Goal: Task Accomplishment & Management: Complete application form

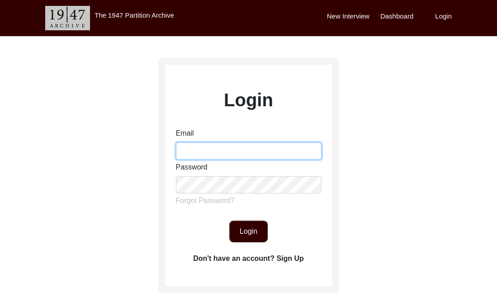
click at [236, 157] on input "Email" at bounding box center [249, 151] width 146 height 17
type input "[EMAIL_ADDRESS][DOMAIN_NAME]"
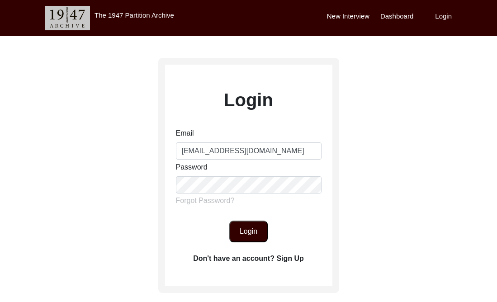
click at [252, 232] on button "Login" at bounding box center [248, 232] width 38 height 22
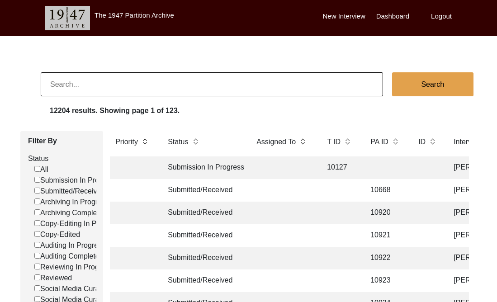
click at [220, 83] on input at bounding box center [212, 84] width 342 height 24
type input "[GEOGRAPHIC_DATA]"
checkbox input "false"
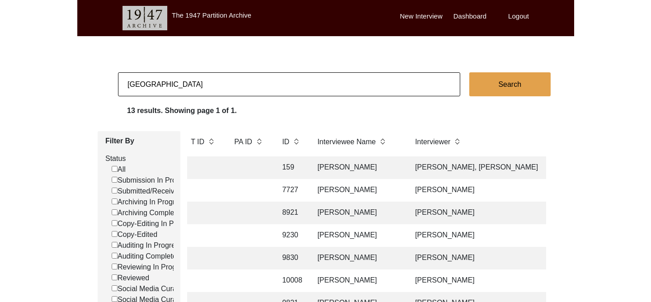
scroll to position [0, 224]
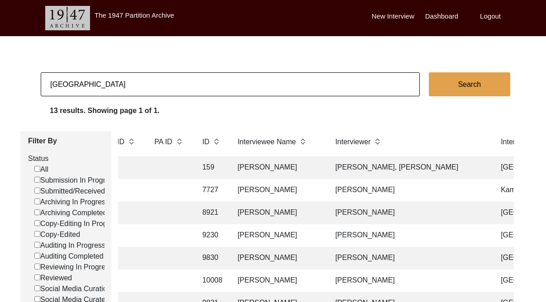
click at [280, 46] on body "The 1947 Partition Archive New Interview Dashboard Logout [GEOGRAPHIC_DATA] Sea…" at bounding box center [273, 269] width 546 height 539
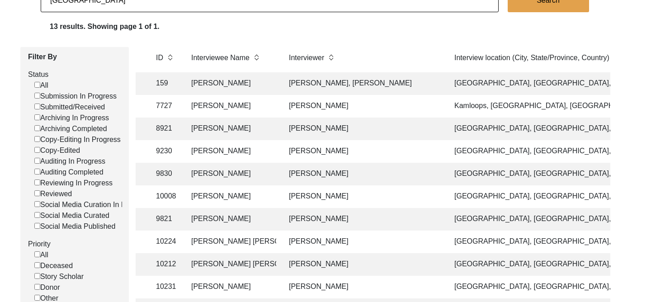
scroll to position [85, 0]
click at [371, 87] on td "[PERSON_NAME], [PERSON_NAME]" at bounding box center [363, 83] width 158 height 23
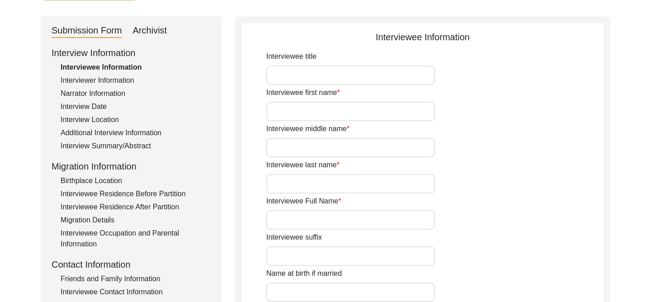
type input "[PERSON_NAME]"
type input "8/-/1941"
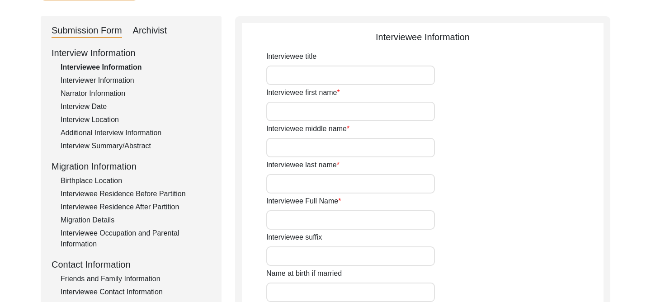
type input "While he is not sure of his exact date of bir"
type input "80"
type input "[DEMOGRAPHIC_DATA]"
type input "Punjabi"
type input "[DEMOGRAPHIC_DATA]"
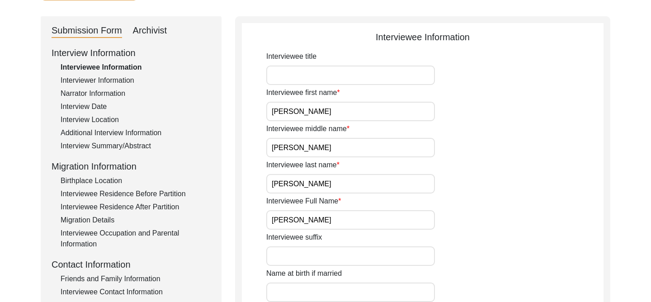
click at [340, 223] on input "[PERSON_NAME]" at bounding box center [350, 219] width 169 height 19
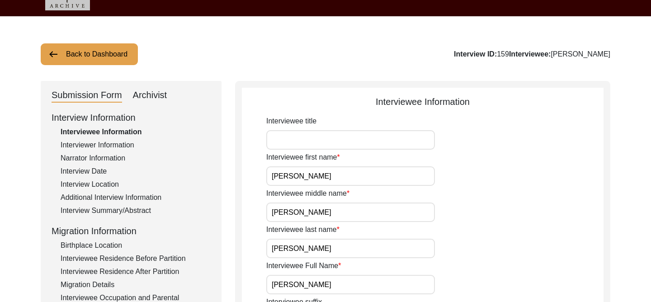
scroll to position [6, 0]
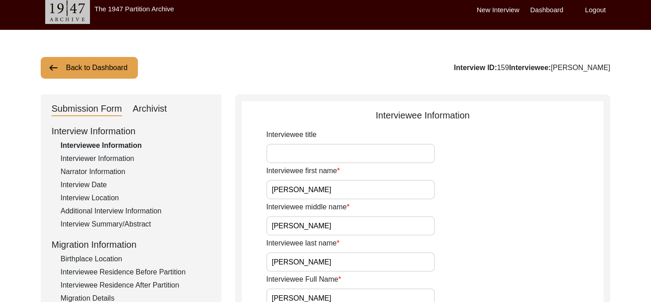
drag, startPoint x: 506, startPoint y: 68, endPoint x: 495, endPoint y: 68, distance: 10.9
click at [495, 68] on div "Interview ID: 159 Interviewee: [PERSON_NAME]" at bounding box center [532, 67] width 157 height 11
copy div "159"
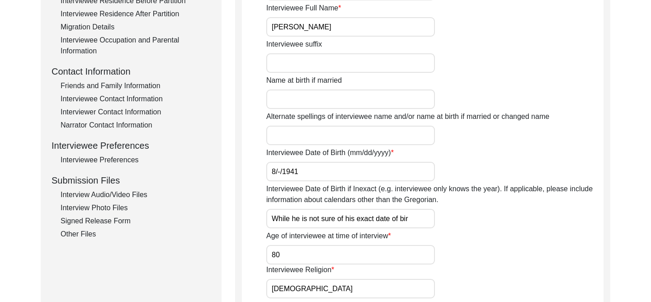
scroll to position [272, 0]
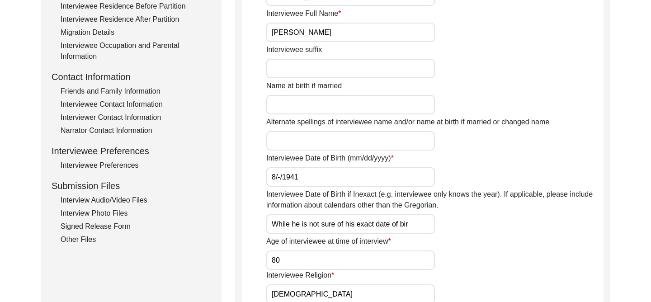
click at [124, 104] on div "Interviewee Contact Information" at bounding box center [136, 104] width 150 height 11
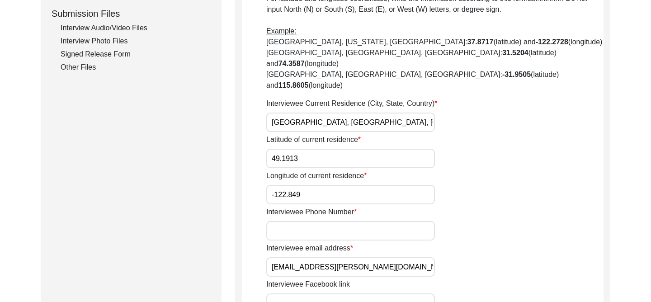
scroll to position [0, 0]
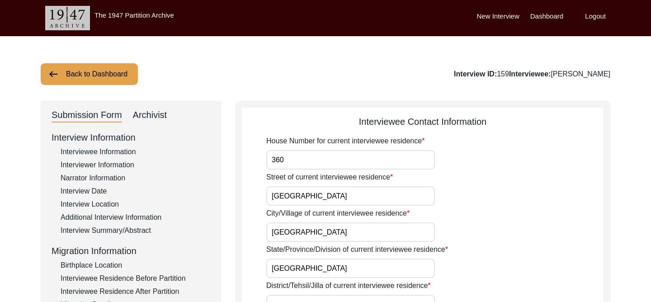
click at [112, 230] on div "Interview Summary/Abstract" at bounding box center [136, 230] width 150 height 11
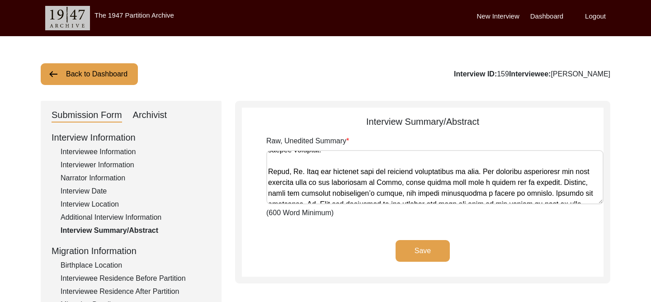
scroll to position [525, 0]
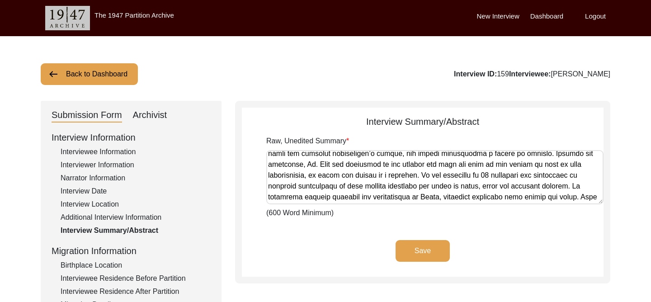
drag, startPoint x: 269, startPoint y: 156, endPoint x: 633, endPoint y: 251, distance: 376.8
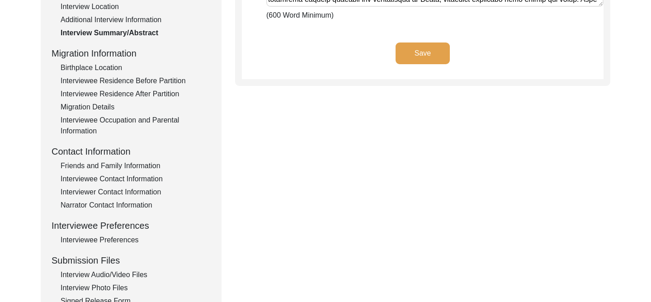
scroll to position [233, 0]
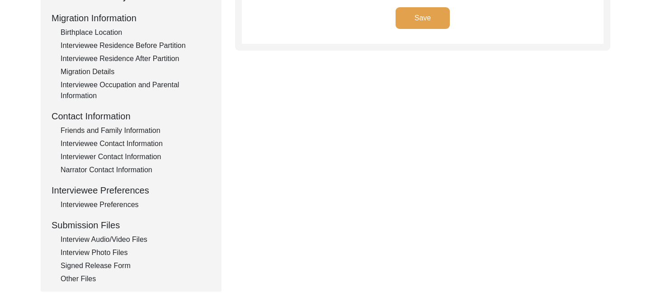
click at [128, 145] on div "Interviewee Contact Information" at bounding box center [136, 143] width 150 height 11
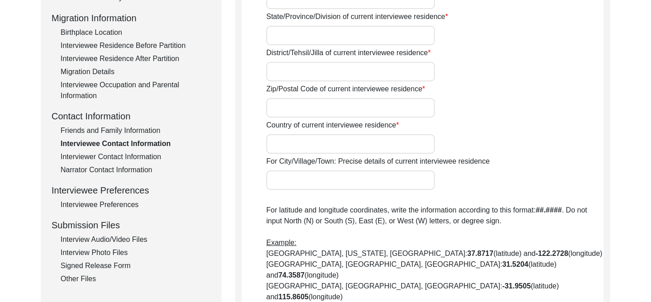
type input "360"
type input "[GEOGRAPHIC_DATA]"
type input "V4P2N3"
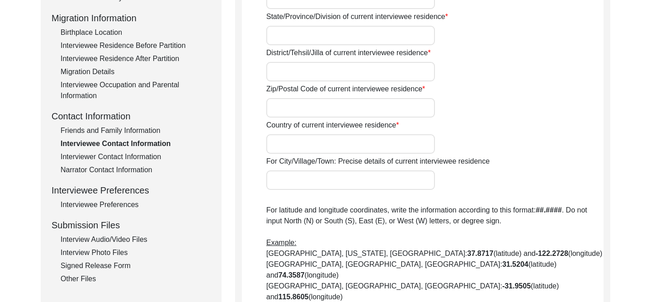
type input "[GEOGRAPHIC_DATA]"
type input "The interview was conducted remotely. The interviewee joined the Zoom call from…"
type input "[GEOGRAPHIC_DATA], [GEOGRAPHIC_DATA], [GEOGRAPHIC_DATA]"
type input "49.1913"
type input "-122.849"
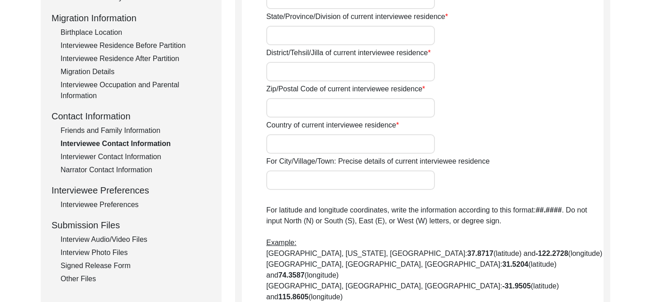
type input "[EMAIL_ADDRESS][PERSON_NAME][DOMAIN_NAME]"
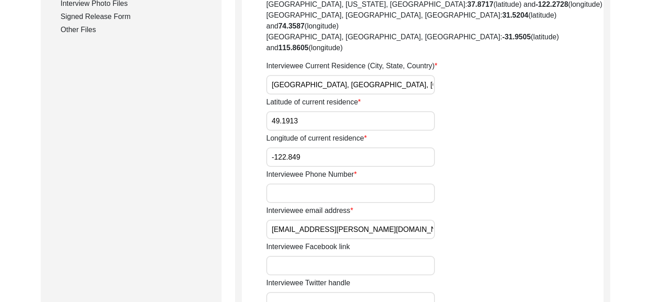
scroll to position [493, 0]
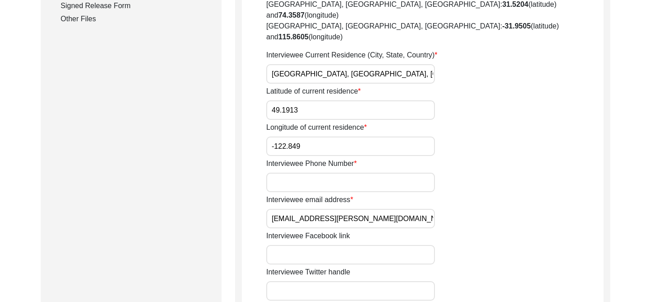
click at [388, 209] on input "[EMAIL_ADDRESS][PERSON_NAME][DOMAIN_NAME]" at bounding box center [350, 218] width 169 height 19
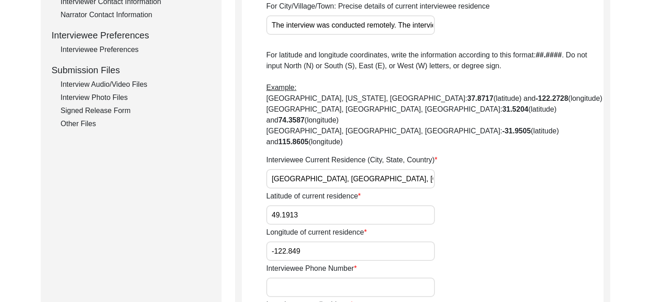
scroll to position [224, 0]
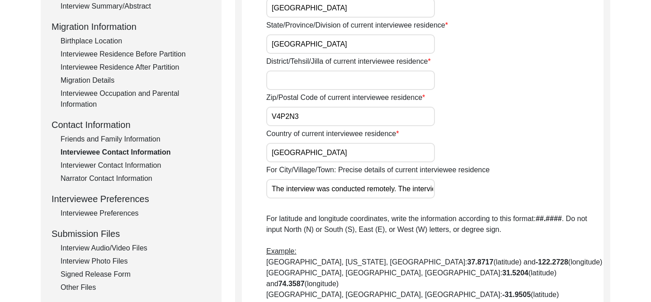
click at [113, 136] on div "Friends and Family Information" at bounding box center [136, 139] width 150 height 11
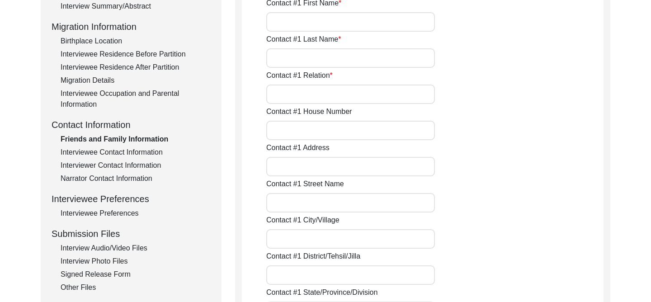
type input "[PERSON_NAME]"
type input "SS"
type input "[PERSON_NAME]"
type input "Son"
type input "360"
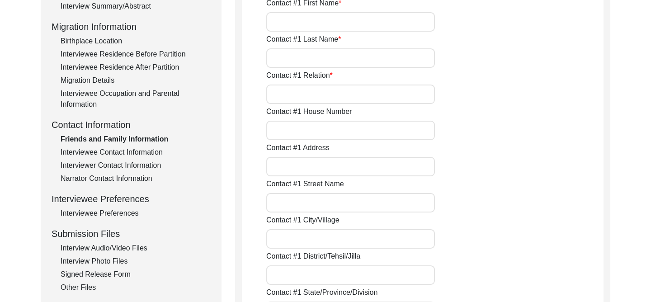
type input "[GEOGRAPHIC_DATA]"
type input "V4P2N3"
type input "[GEOGRAPHIC_DATA]"
type input "[PHONE_NUMBER]"
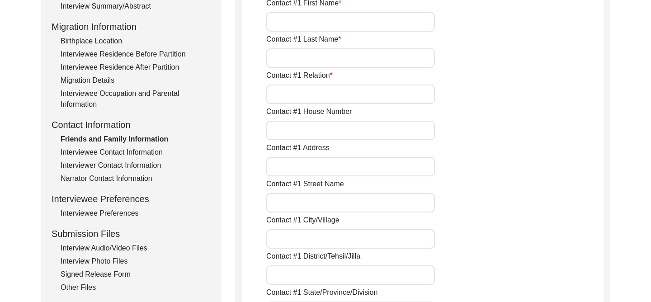
type input "[EMAIL_ADDRESS][DOMAIN_NAME]"
type input "[PERSON_NAME]"
type input "Daughter-in-law"
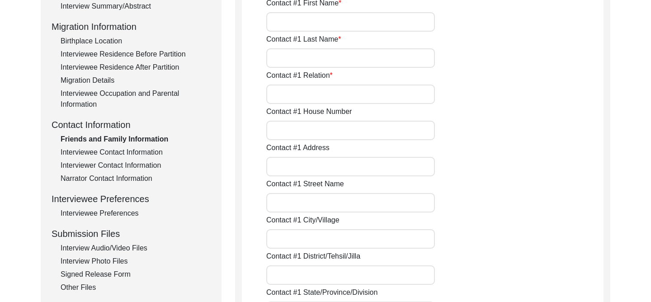
type input "360"
type input "[STREET_ADDRESS]"
type input "[GEOGRAPHIC_DATA]"
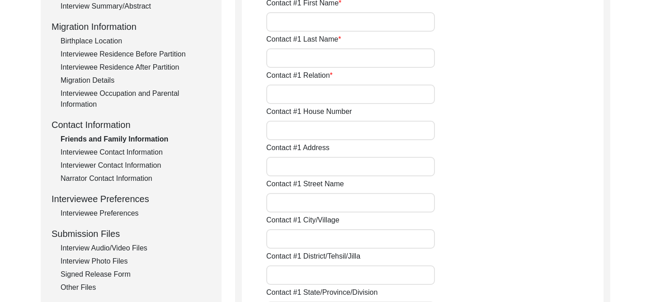
type input "V4P2N3"
type input "[GEOGRAPHIC_DATA]"
type input "[PHONE_NUMBER]"
type input "[EMAIL_ADDRESS][DOMAIN_NAME]"
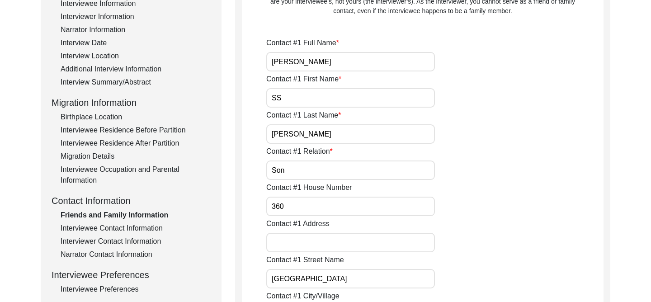
scroll to position [146, 0]
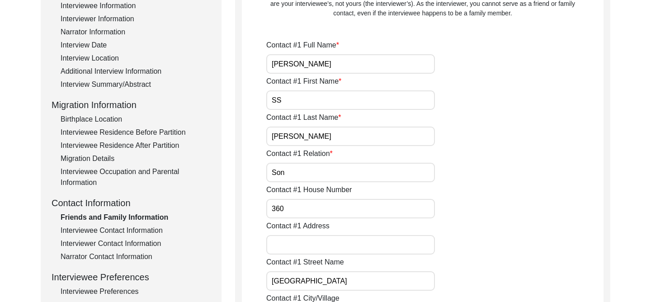
click at [305, 62] on input "[PERSON_NAME]" at bounding box center [350, 63] width 169 height 19
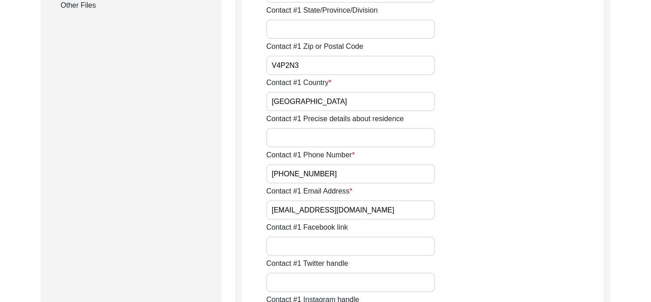
scroll to position [507, 0]
click at [356, 210] on input "[EMAIL_ADDRESS][DOMAIN_NAME]" at bounding box center [350, 209] width 169 height 19
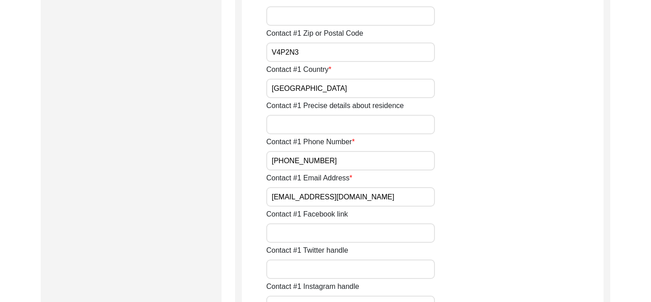
scroll to position [557, 0]
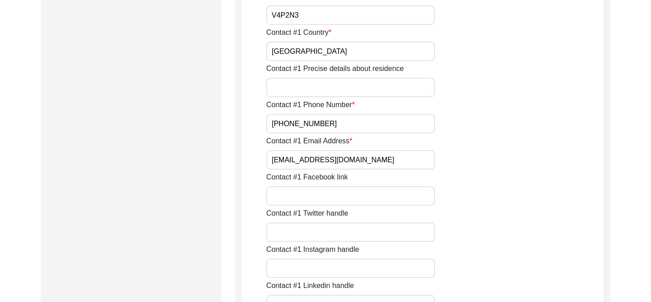
click at [329, 122] on input "[PHONE_NUMBER]" at bounding box center [350, 123] width 169 height 19
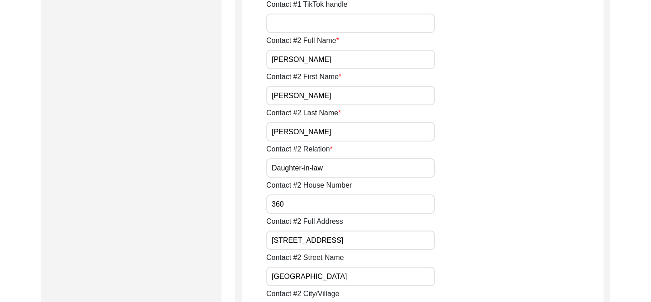
scroll to position [874, 0]
click at [315, 67] on input "[PERSON_NAME]" at bounding box center [350, 60] width 169 height 19
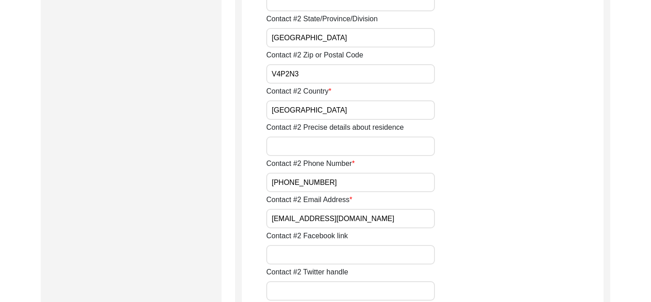
scroll to position [1266, 0]
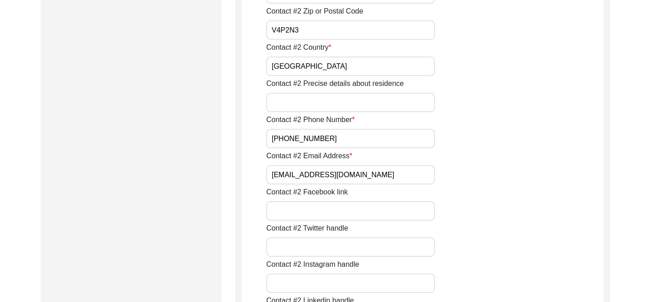
click at [389, 177] on input "[EMAIL_ADDRESS][DOMAIN_NAME]" at bounding box center [350, 174] width 169 height 19
click at [330, 133] on input "[PHONE_NUMBER]" at bounding box center [350, 138] width 169 height 19
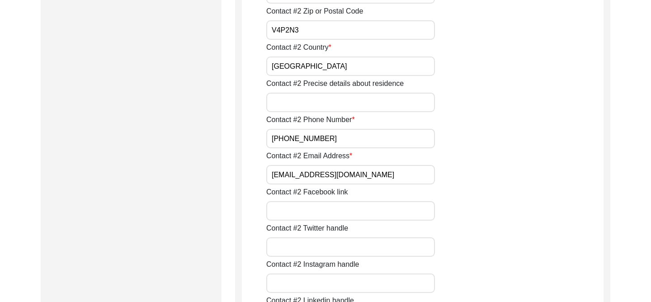
click at [330, 133] on input "[PHONE_NUMBER]" at bounding box center [350, 138] width 169 height 19
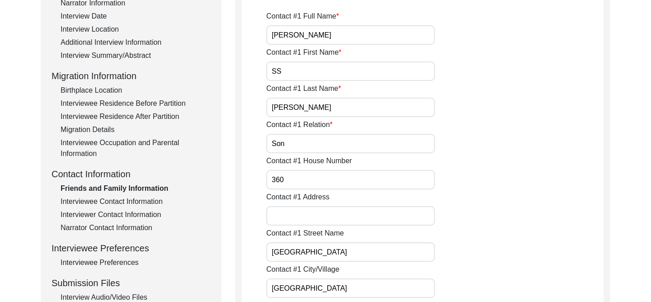
scroll to position [0, 0]
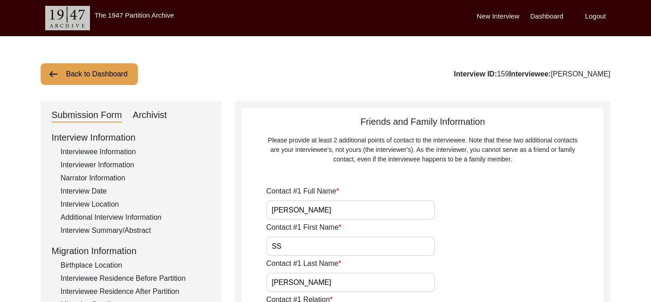
click at [76, 72] on button "Back to Dashboard" at bounding box center [89, 74] width 97 height 22
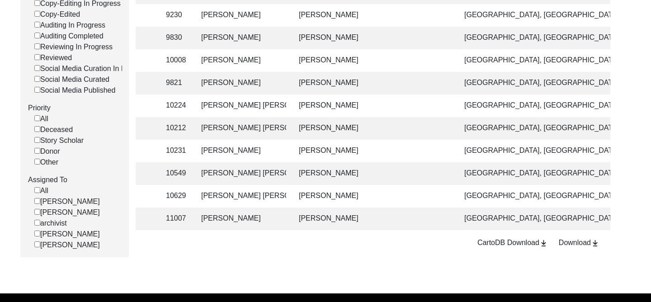
scroll to position [223, 0]
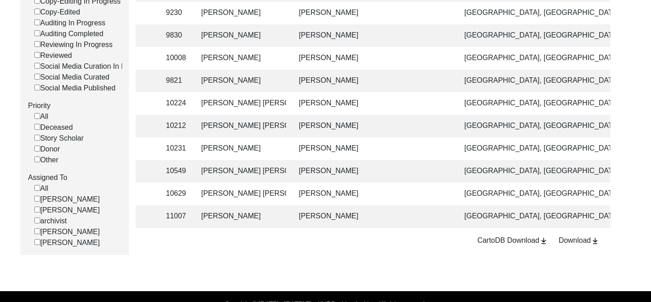
click at [410, 11] on td "[PERSON_NAME]" at bounding box center [373, 13] width 158 height 23
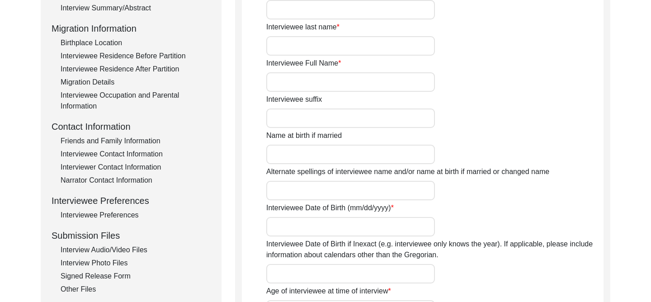
scroll to position [709, 0]
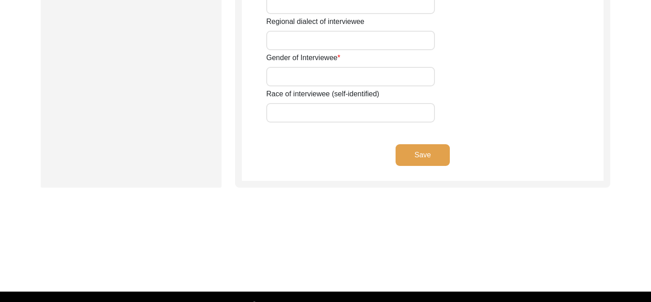
type input "Mr."
type input "[PERSON_NAME]"
type input "1943"
type input "[DEMOGRAPHIC_DATA]"
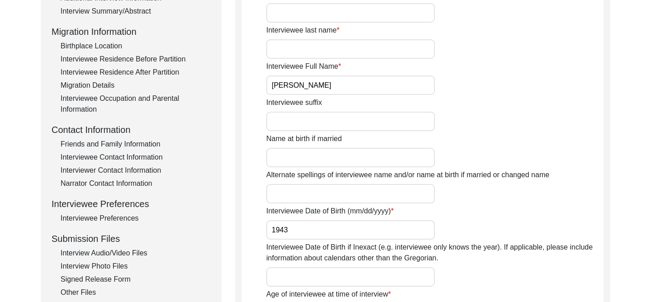
scroll to position [225, 0]
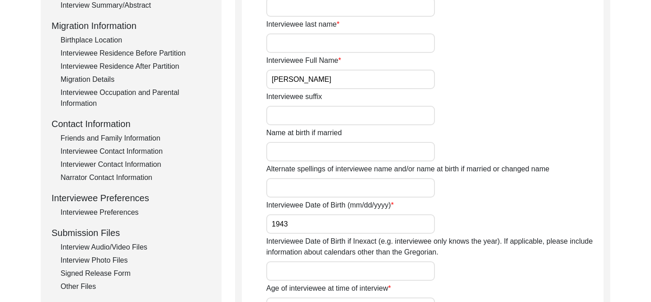
click at [366, 75] on input "[PERSON_NAME]" at bounding box center [350, 79] width 169 height 19
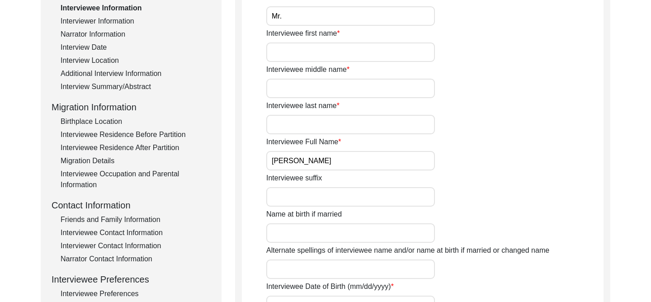
scroll to position [0, 0]
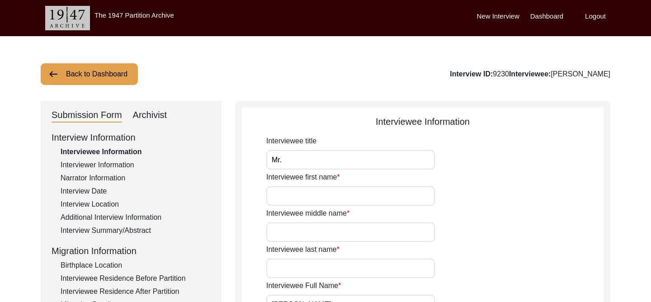
drag, startPoint x: 499, startPoint y: 74, endPoint x: 484, endPoint y: 73, distance: 14.5
click at [484, 73] on div "Interview ID: 9230 Interviewee: [PERSON_NAME]" at bounding box center [530, 74] width 161 height 11
copy div "9230"
click at [140, 233] on div "Interview Summary/Abstract" at bounding box center [136, 230] width 150 height 11
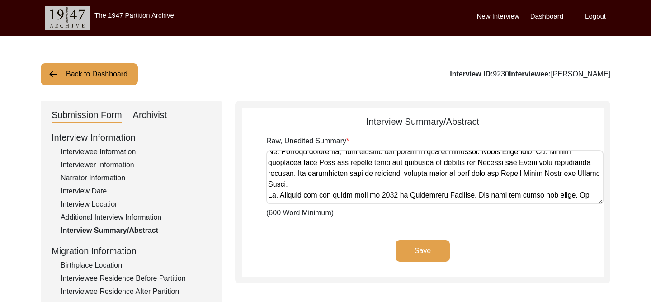
scroll to position [579, 0]
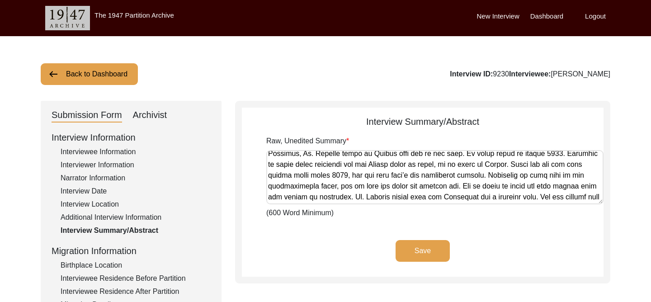
drag, startPoint x: 267, startPoint y: 158, endPoint x: 402, endPoint y: 225, distance: 150.7
click at [402, 225] on app-archivist-abstract-curation "Interview Summary/Abstract Raw, Unedited Summary (600 Word Minimum) Save" at bounding box center [423, 196] width 362 height 162
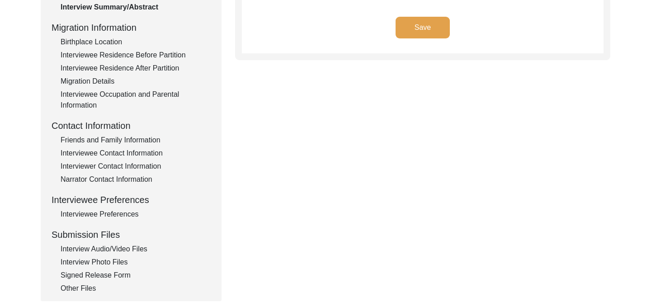
scroll to position [226, 0]
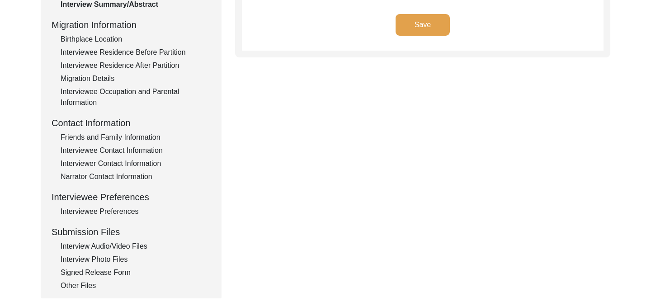
click at [134, 148] on div "Interviewee Contact Information" at bounding box center [136, 150] width 150 height 11
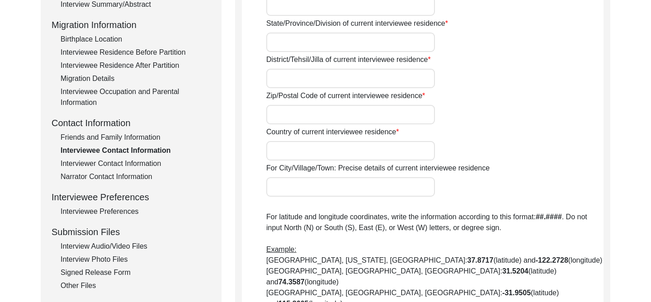
type input "8605"
type input "[STREET_ADDRESS]"
type input "[GEOGRAPHIC_DATA]"
type input "V3S 2Z3"
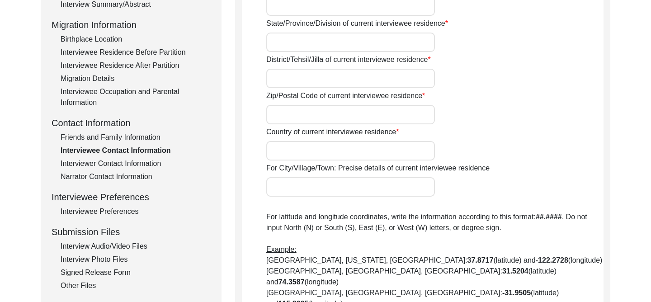
type input "[GEOGRAPHIC_DATA]"
type input "[GEOGRAPHIC_DATA], [GEOGRAPHIC_DATA], [GEOGRAPHIC_DATA]"
type input "49.1913"
type input "-122.849"
type input "7788719841"
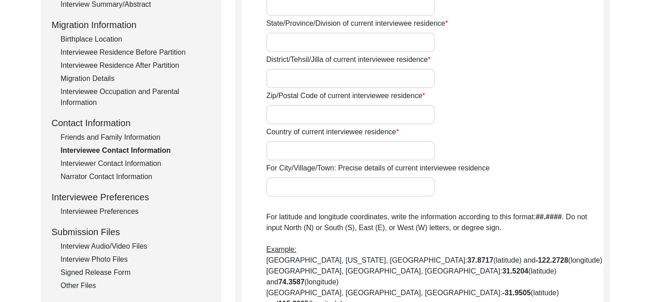
type input "n/a"
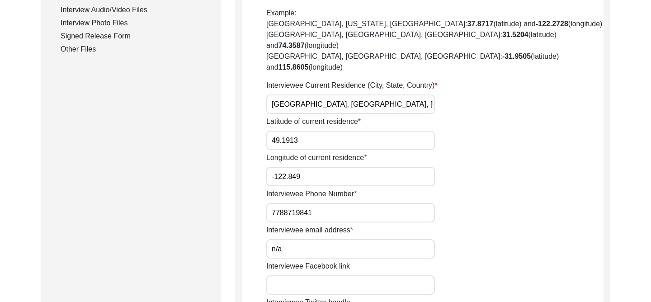
scroll to position [481, 0]
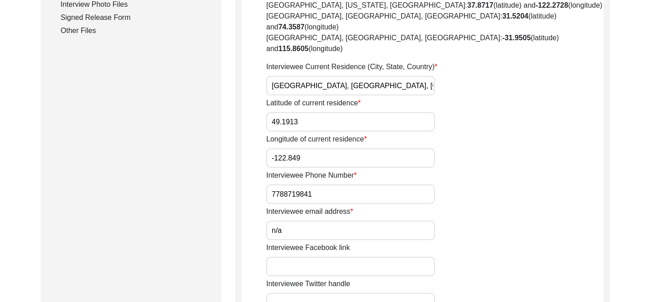
click at [318, 185] on input "7788719841" at bounding box center [350, 194] width 169 height 19
click at [319, 185] on input "7788719841" at bounding box center [350, 194] width 169 height 19
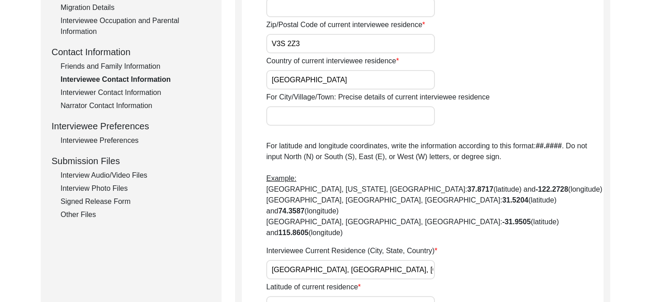
scroll to position [275, 0]
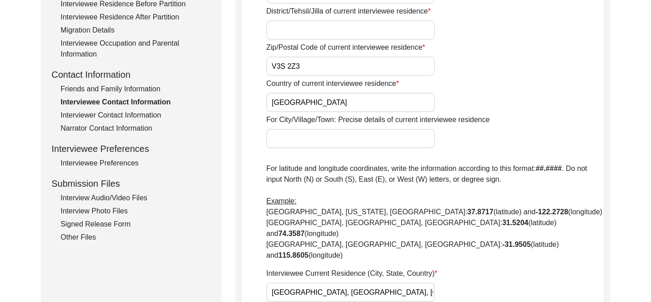
click at [127, 114] on div "Interviewer Contact Information" at bounding box center [136, 115] width 150 height 11
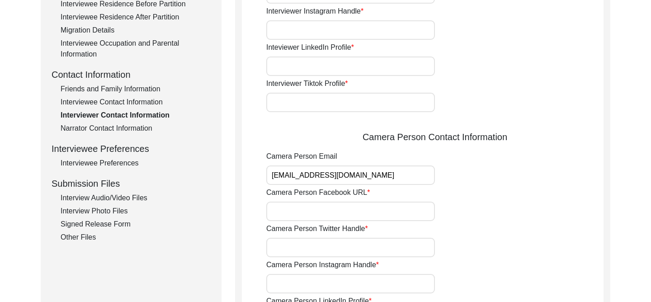
click at [109, 83] on div "Interview Information Interviewee Information Interviewer Information Narrator …" at bounding box center [131, 49] width 159 height 387
click at [135, 87] on div "Friends and Family Information" at bounding box center [136, 89] width 150 height 11
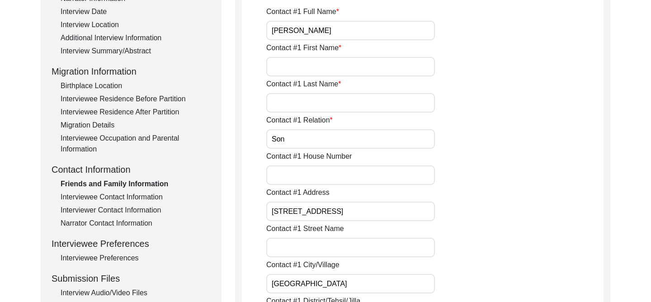
scroll to position [102, 0]
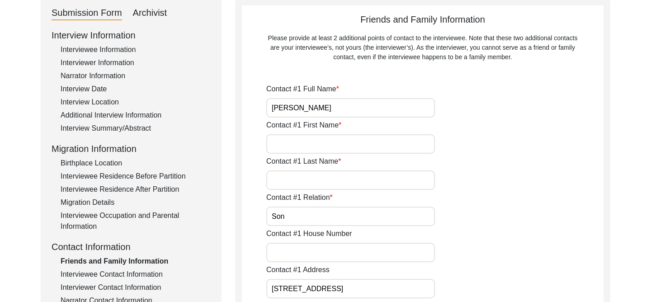
click at [325, 107] on input "[PERSON_NAME]" at bounding box center [350, 107] width 169 height 19
click at [325, 108] on input "[PERSON_NAME]" at bounding box center [350, 107] width 169 height 19
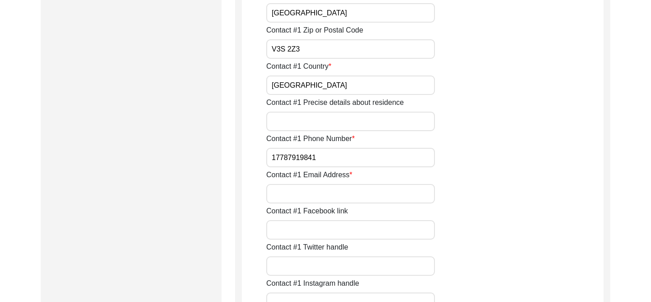
scroll to position [522, 0]
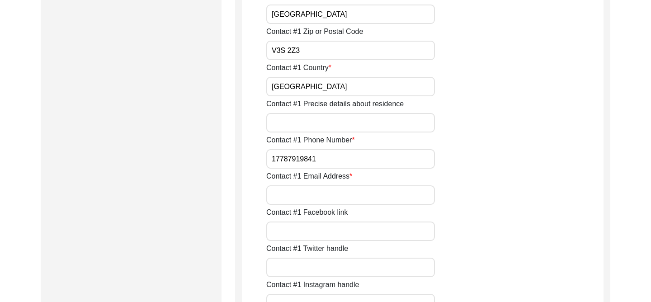
click at [341, 162] on input "17787919841" at bounding box center [350, 158] width 169 height 19
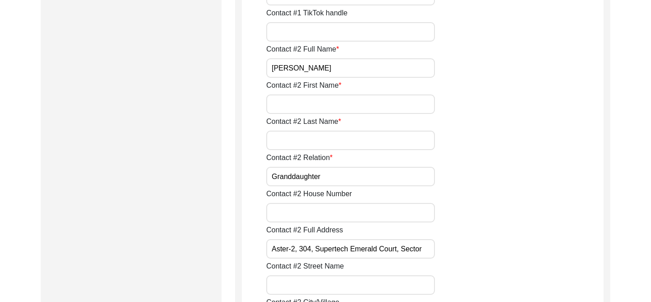
scroll to position [867, 0]
click at [360, 75] on input "[PERSON_NAME]" at bounding box center [350, 66] width 169 height 19
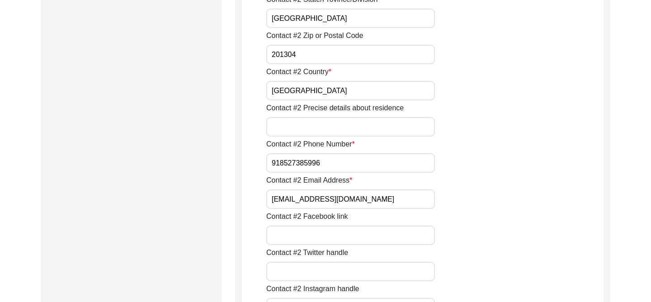
scroll to position [1262, 0]
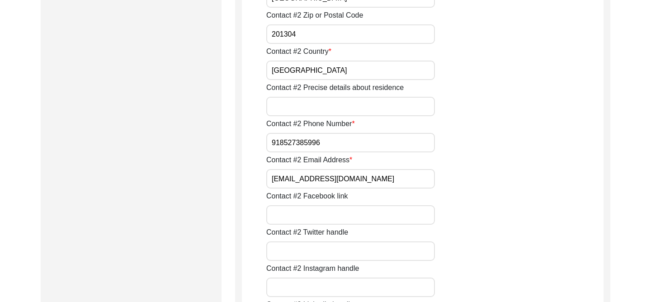
click at [370, 176] on input "[EMAIL_ADDRESS][DOMAIN_NAME]" at bounding box center [350, 178] width 169 height 19
click at [337, 142] on input "918527385996" at bounding box center [350, 142] width 169 height 19
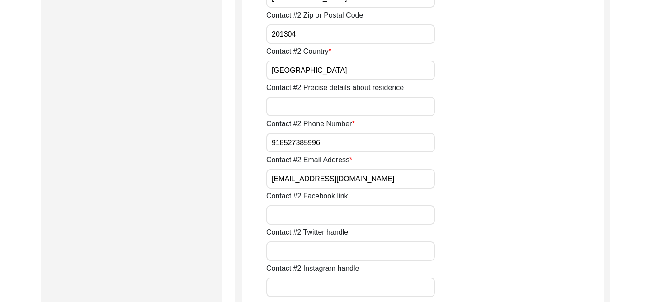
click at [337, 142] on input "918527385996" at bounding box center [350, 142] width 169 height 19
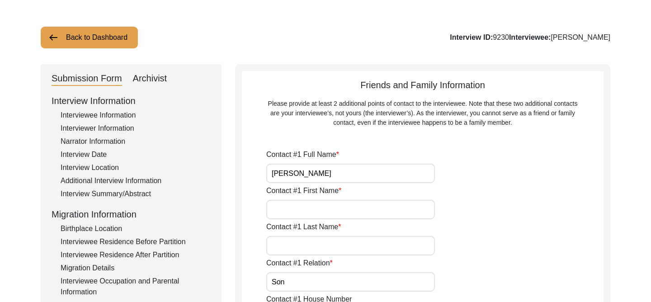
scroll to position [0, 0]
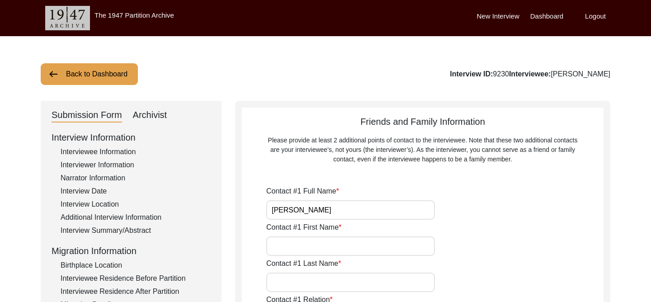
click at [90, 80] on button "Back to Dashboard" at bounding box center [89, 74] width 97 height 22
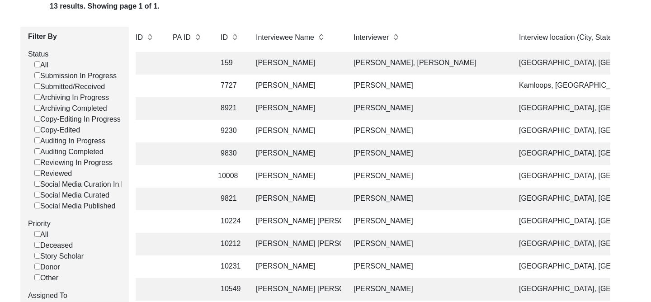
scroll to position [0, 225]
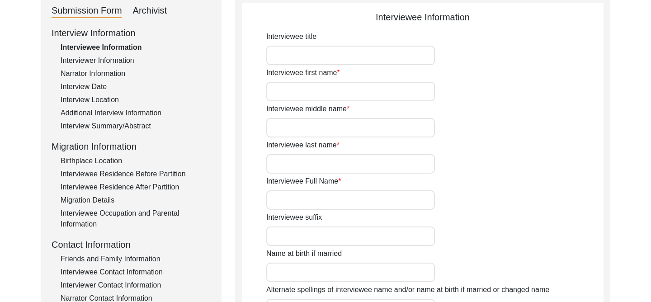
type input "[PERSON_NAME]"
type input "N/A"
type input "Deefholts"
type input "[PERSON_NAME]"
type input "[DATE]"
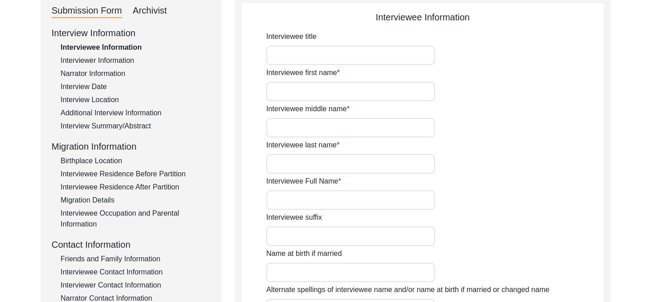
type input "81"
type input "[DEMOGRAPHIC_DATA]"
type input "English"
type input "[DEMOGRAPHIC_DATA]"
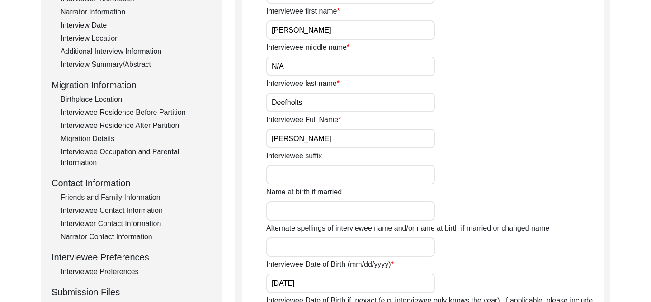
click at [350, 140] on input "[PERSON_NAME]" at bounding box center [350, 138] width 169 height 19
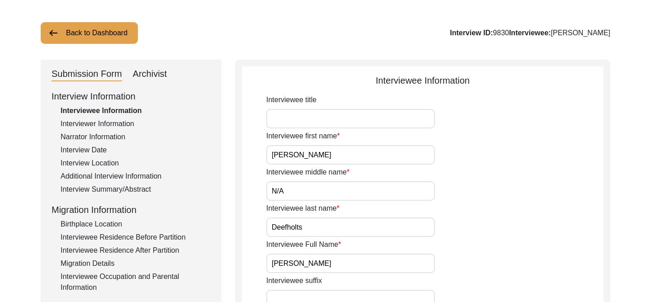
scroll to position [0, 0]
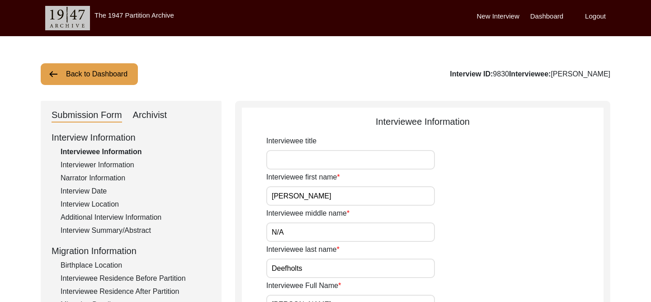
drag, startPoint x: 504, startPoint y: 73, endPoint x: 487, endPoint y: 73, distance: 16.7
click at [487, 73] on div "Interview ID: 9830 Interviewee: [PERSON_NAME]" at bounding box center [530, 74] width 161 height 11
copy div "9830"
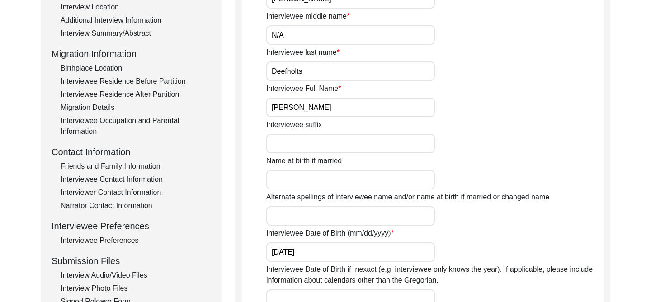
scroll to position [188, 0]
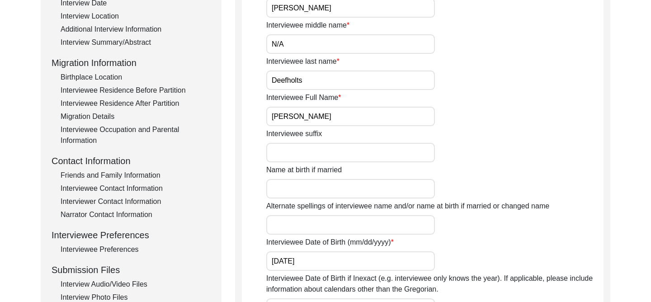
click at [100, 41] on div "Interview Summary/Abstract" at bounding box center [136, 42] width 150 height 11
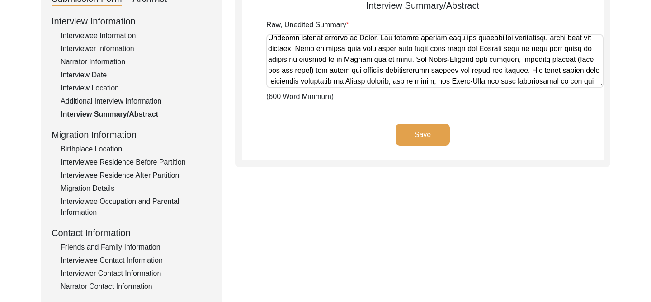
scroll to position [525, 0]
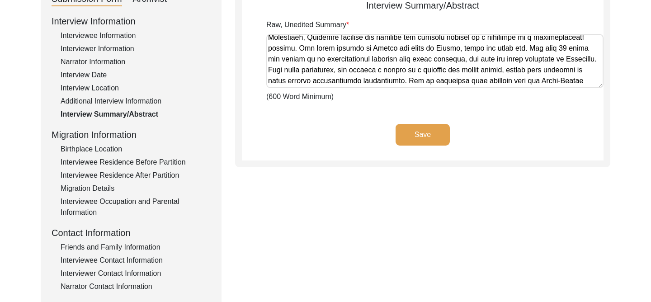
drag, startPoint x: 268, startPoint y: 39, endPoint x: 523, endPoint y: 96, distance: 260.6
click at [497, 96] on div "Raw, Unedited Summary (600 Word Minimum)" at bounding box center [434, 60] width 337 height 83
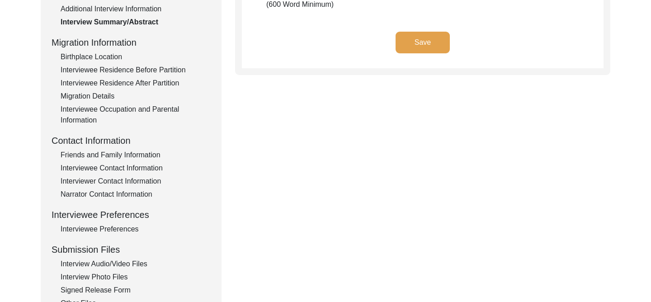
scroll to position [211, 0]
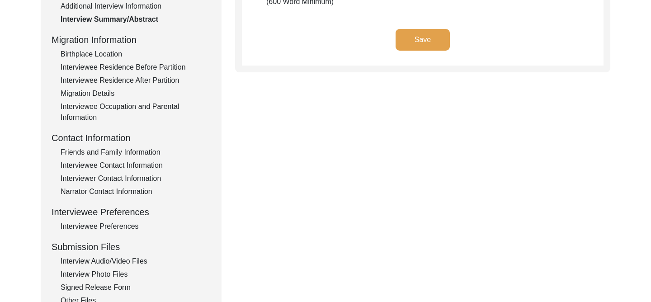
click at [117, 163] on div "Interviewee Contact Information" at bounding box center [136, 165] width 150 height 11
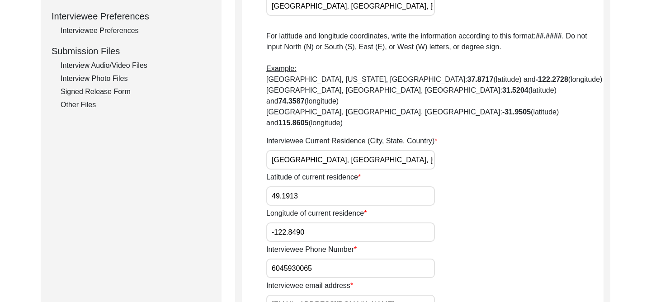
scroll to position [414, 0]
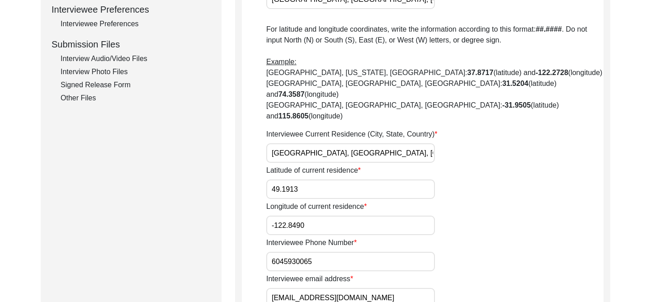
click at [314, 252] on input "6045930065" at bounding box center [350, 261] width 169 height 19
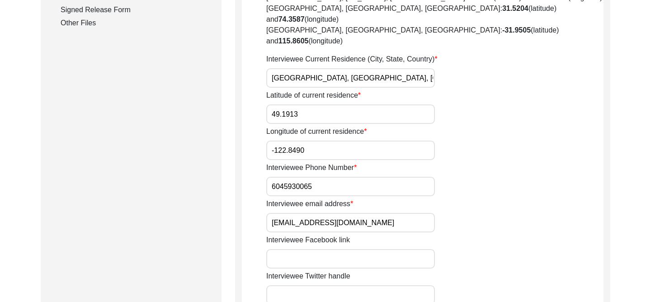
scroll to position [511, 0]
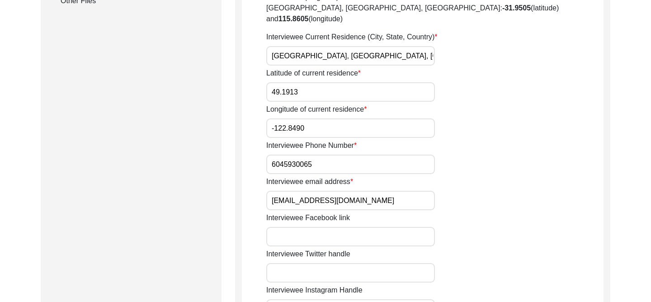
click at [366, 191] on input "[EMAIL_ADDRESS][DOMAIN_NAME]" at bounding box center [350, 200] width 169 height 19
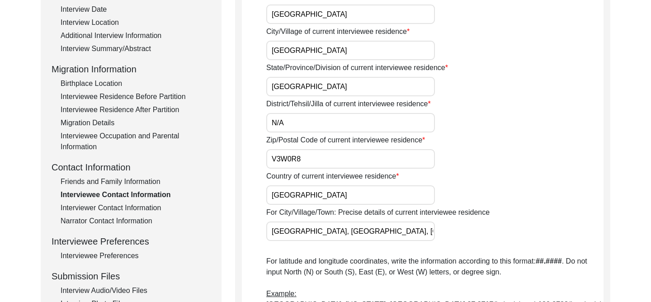
scroll to position [209, 0]
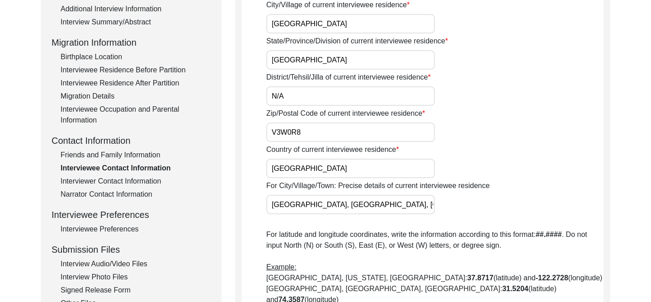
click at [128, 155] on div "Friends and Family Information" at bounding box center [136, 155] width 150 height 11
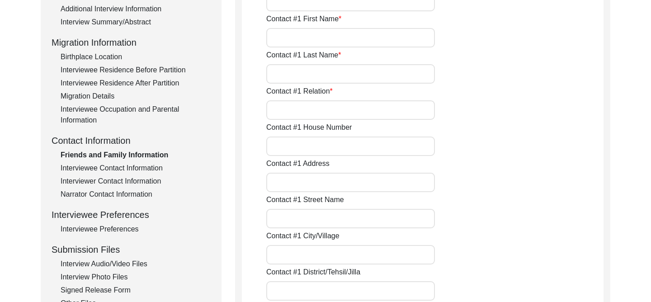
type input "[PERSON_NAME]"
type input "Deefholts"
type input "Son"
type input "409 - 990"
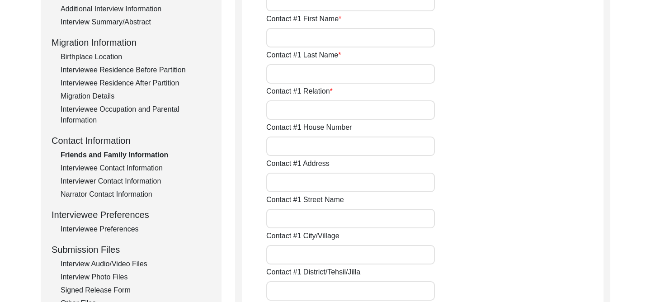
type input "#[STREET_ADDRESS] V6G 2R9"
type input "[GEOGRAPHIC_DATA]"
type input "V6G 2R9"
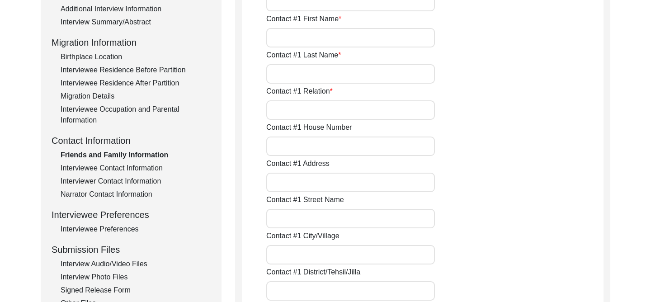
type input "[GEOGRAPHIC_DATA]"
type input "[PHONE_NUMBER]"
type input "[PERSON_NAME][EMAIL_ADDRESS][DOMAIN_NAME]"
type input "N/A"
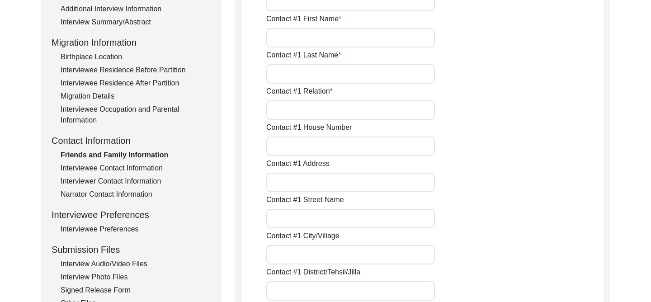
type input "N/A"
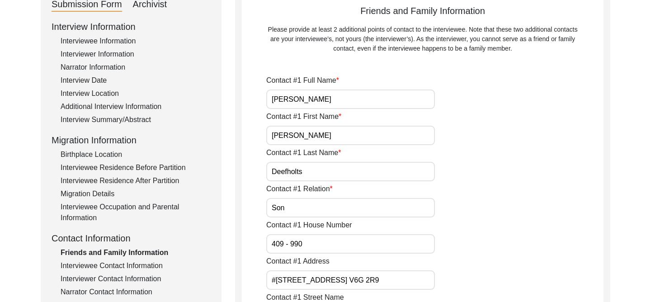
scroll to position [36, 0]
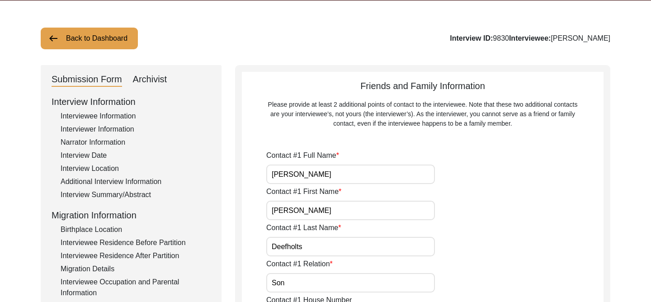
click at [337, 181] on input "[PERSON_NAME]" at bounding box center [350, 174] width 169 height 19
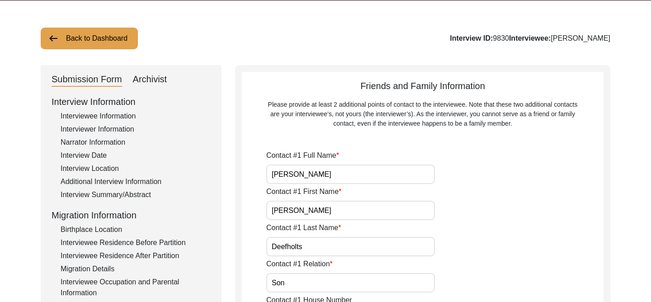
click at [337, 181] on input "[PERSON_NAME]" at bounding box center [350, 174] width 169 height 19
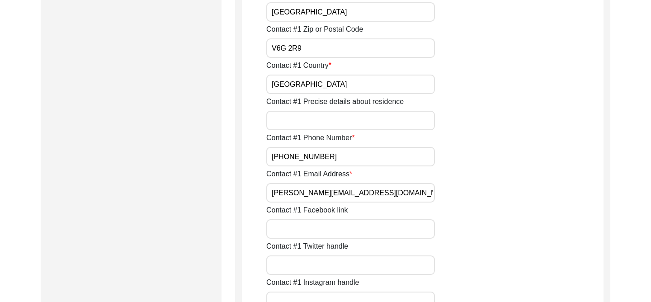
scroll to position [526, 0]
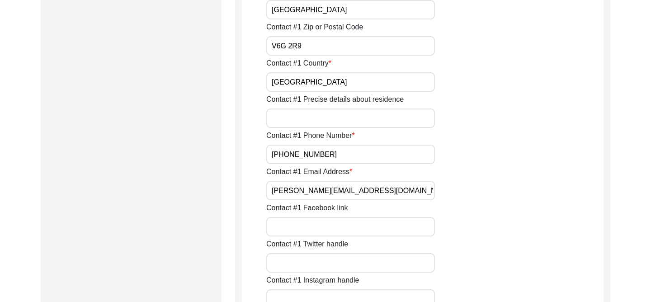
click at [370, 186] on input "[PERSON_NAME][EMAIL_ADDRESS][DOMAIN_NAME]" at bounding box center [350, 190] width 169 height 19
click at [371, 186] on input "[PERSON_NAME][EMAIL_ADDRESS][DOMAIN_NAME]" at bounding box center [350, 190] width 169 height 19
click at [323, 154] on input "[PHONE_NUMBER]" at bounding box center [350, 154] width 169 height 19
click at [323, 155] on input "[PHONE_NUMBER]" at bounding box center [350, 154] width 169 height 19
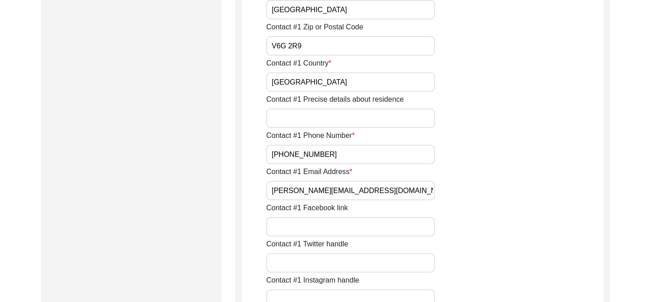
click at [323, 155] on input "[PHONE_NUMBER]" at bounding box center [350, 154] width 169 height 19
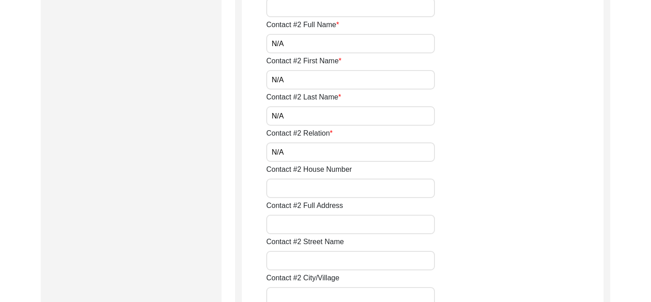
scroll to position [0, 0]
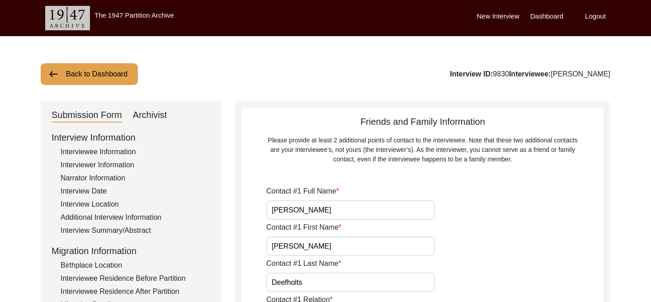
click at [85, 72] on button "Back to Dashboard" at bounding box center [89, 74] width 97 height 22
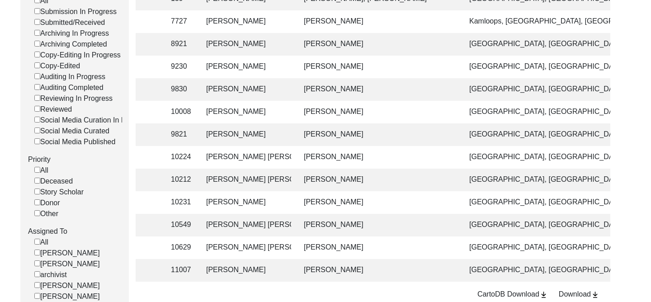
scroll to position [0, 300]
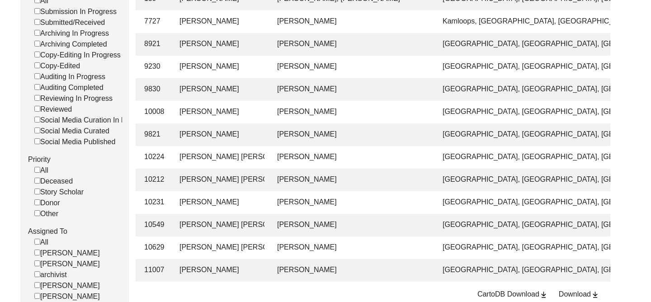
click at [409, 114] on td "[PERSON_NAME]" at bounding box center [351, 112] width 158 height 23
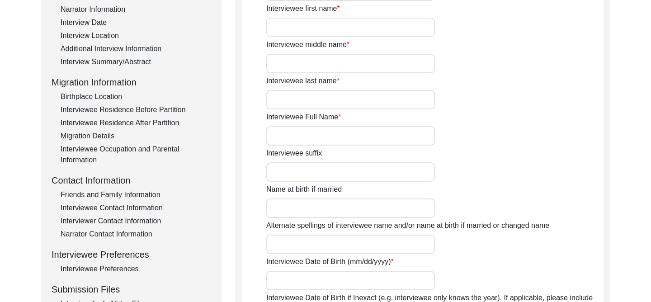
type input "Mrs."
type input "[PERSON_NAME]"
type input "Kaur"
type input "[PERSON_NAME]"
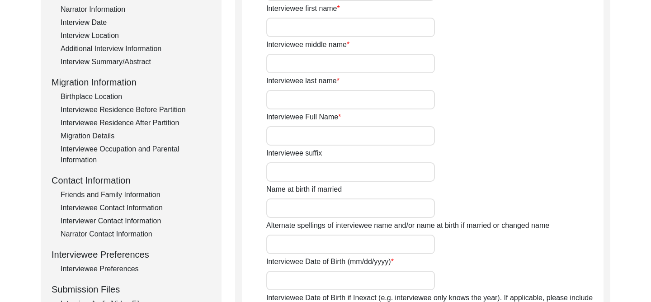
type input "[DATE]"
type input "93"
type input "[DEMOGRAPHIC_DATA]"
type input "Punjabi"
type input "[DEMOGRAPHIC_DATA]"
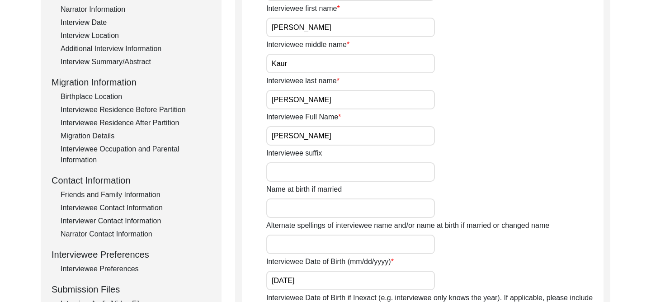
click at [384, 127] on input "[PERSON_NAME]" at bounding box center [350, 135] width 169 height 19
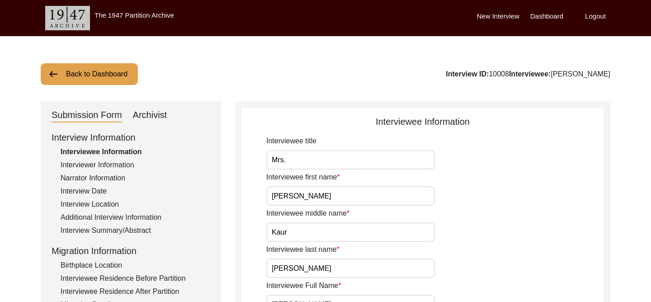
drag, startPoint x: 492, startPoint y: 75, endPoint x: 472, endPoint y: 74, distance: 19.9
click at [472, 74] on div "Interview ID: 10008 Interviewee: [PERSON_NAME]" at bounding box center [528, 74] width 165 height 11
copy div "10008"
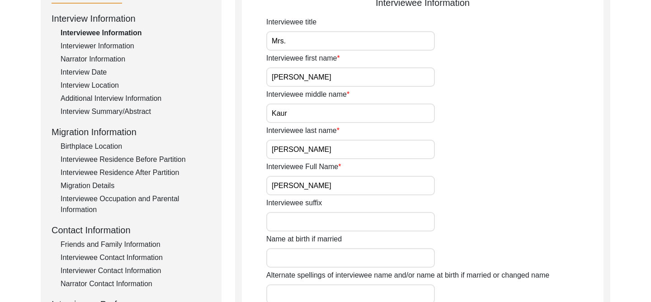
scroll to position [122, 0]
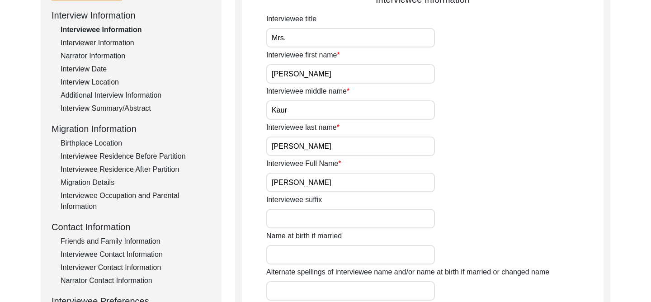
click at [121, 107] on div "Interview Summary/Abstract" at bounding box center [136, 108] width 150 height 11
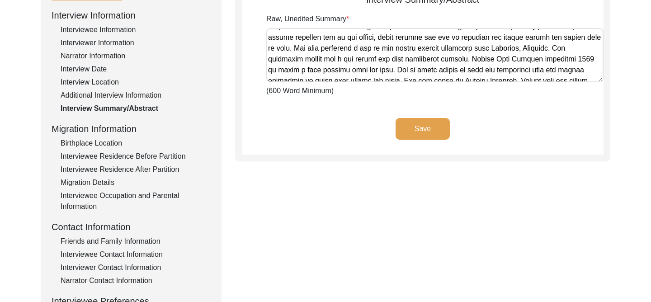
scroll to position [394, 0]
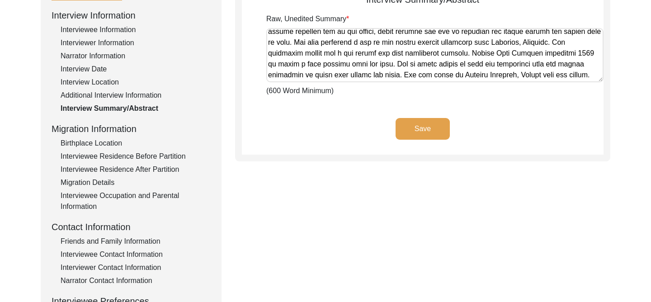
drag, startPoint x: 267, startPoint y: 34, endPoint x: 547, endPoint y: 158, distance: 306.2
click at [497, 158] on div "Interview Summary/Abstract Raw, Unedited Summary (600 Word Minimum) Save" at bounding box center [422, 70] width 375 height 183
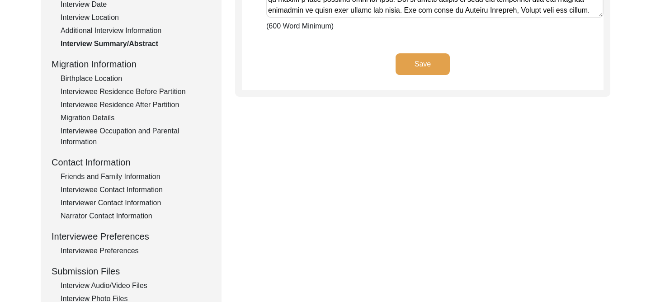
scroll to position [187, 0]
click at [129, 191] on div "Interviewee Contact Information" at bounding box center [136, 189] width 150 height 11
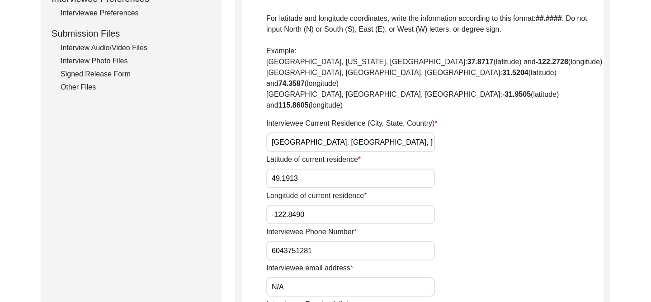
scroll to position [425, 0]
click at [331, 241] on input "6043751281" at bounding box center [350, 250] width 169 height 19
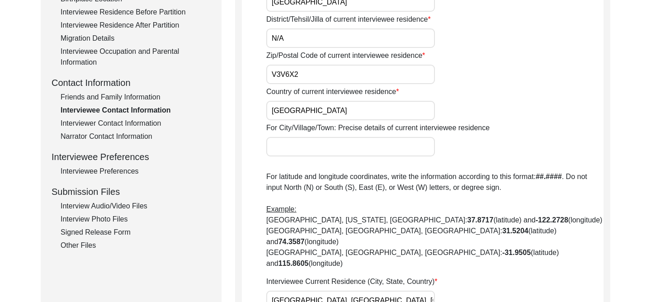
scroll to position [285, 0]
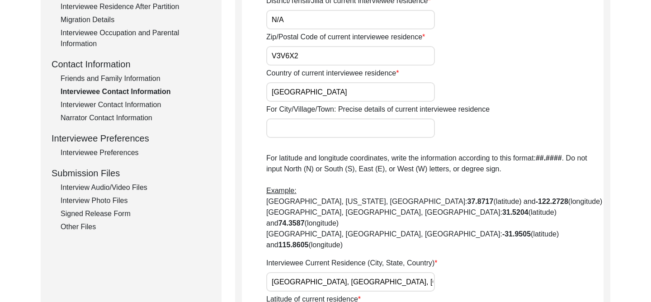
click at [104, 80] on div "Friends and Family Information" at bounding box center [136, 78] width 150 height 11
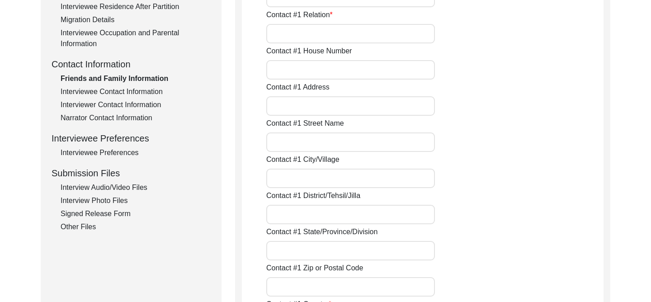
type input "[PERSON_NAME]"
type input "Son"
type input "[GEOGRAPHIC_DATA]"
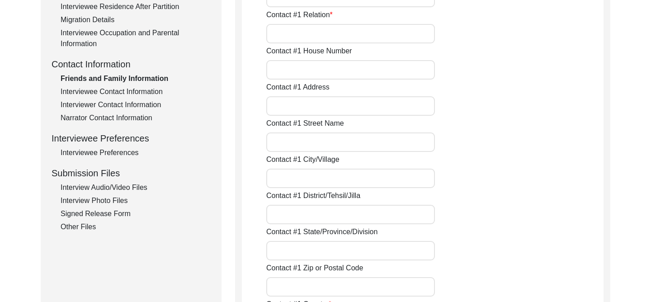
type input "6043751281"
type input "N/A"
type input "[PERSON_NAME]"
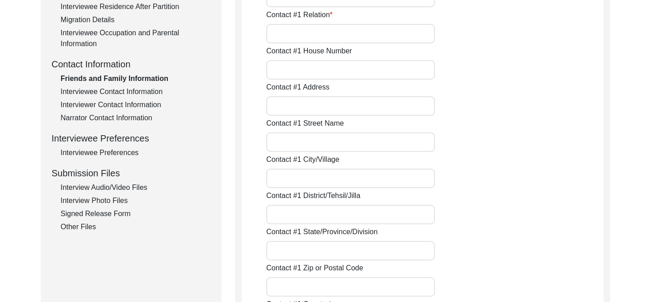
type input "Son"
type input "[GEOGRAPHIC_DATA]"
type input "6043459440"
type input "N/A"
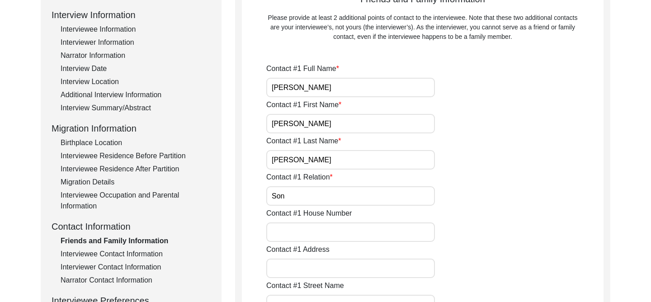
scroll to position [122, 0]
click at [349, 87] on input "[PERSON_NAME]" at bounding box center [350, 87] width 169 height 19
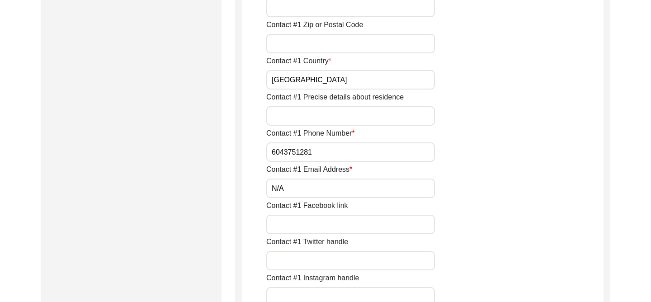
scroll to position [535, 0]
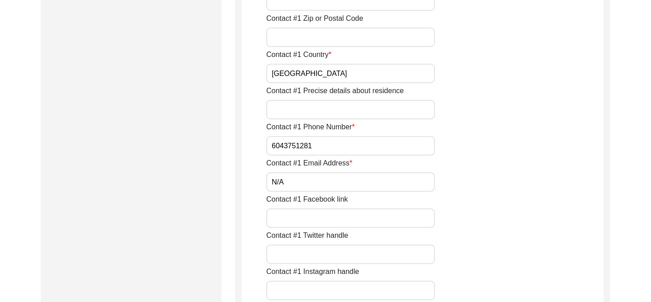
click at [361, 148] on input "6043751281" at bounding box center [350, 145] width 169 height 19
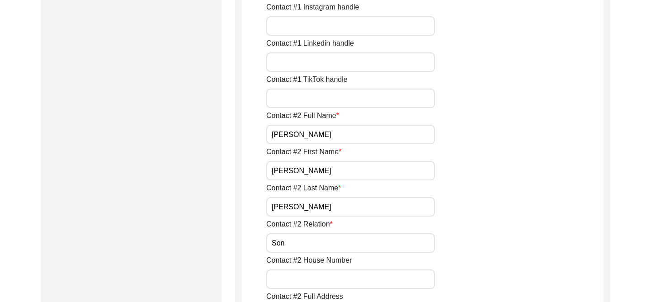
scroll to position [806, 0]
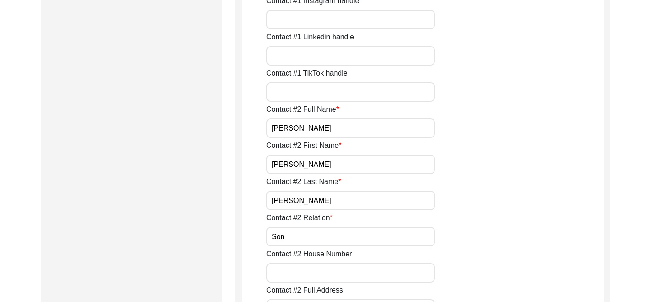
click at [355, 123] on input "[PERSON_NAME]" at bounding box center [350, 128] width 169 height 19
click at [355, 124] on input "[PERSON_NAME]" at bounding box center [350, 128] width 169 height 19
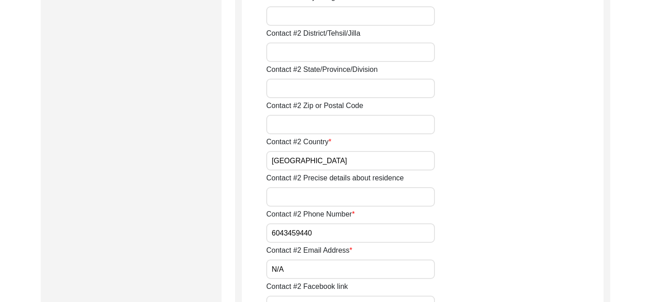
scroll to position [1205, 0]
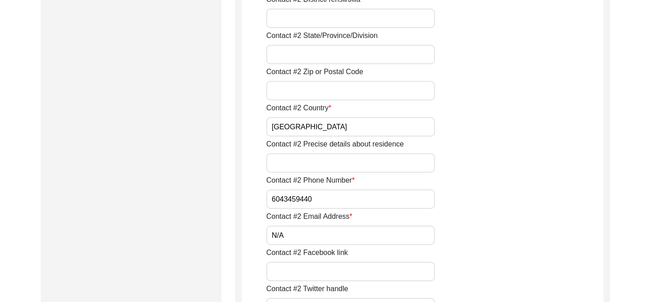
click at [347, 200] on input "6043459440" at bounding box center [350, 199] width 169 height 19
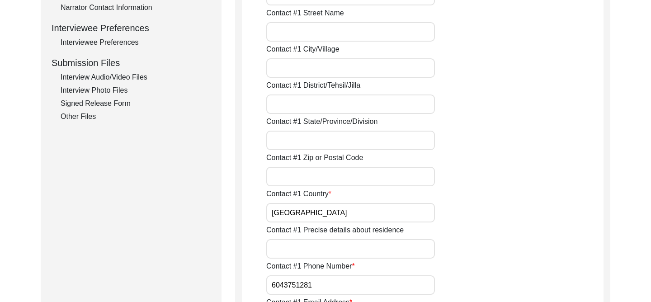
scroll to position [0, 0]
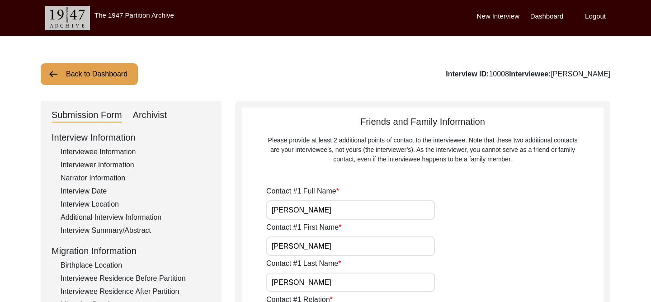
click at [102, 73] on button "Back to Dashboard" at bounding box center [89, 74] width 97 height 22
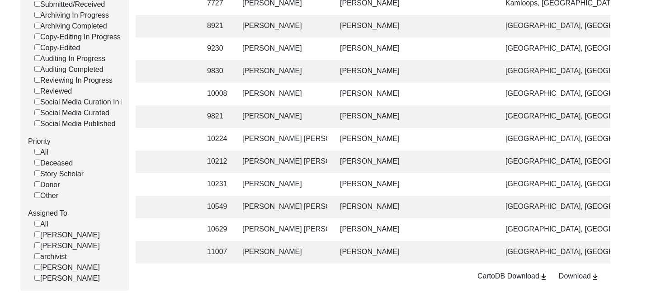
scroll to position [0, 250]
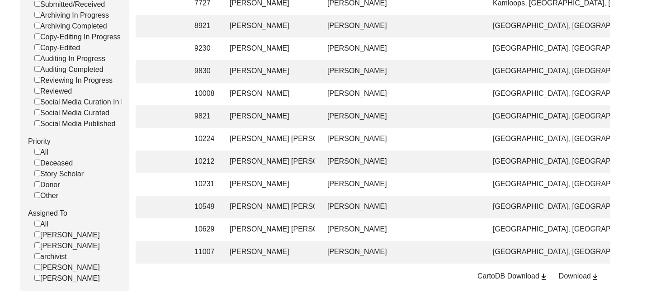
click at [298, 123] on td "[PERSON_NAME]" at bounding box center [269, 116] width 90 height 23
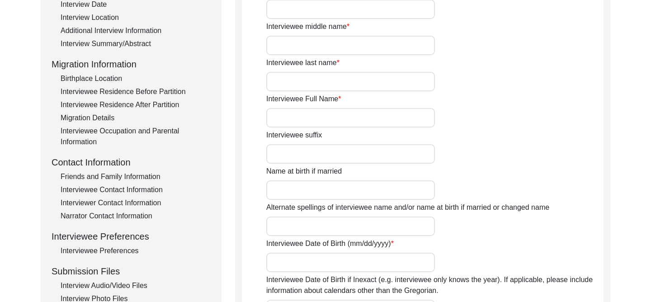
type input "Mr."
type input "[PERSON_NAME]"
type input "N/A"
type input "[PERSON_NAME]"
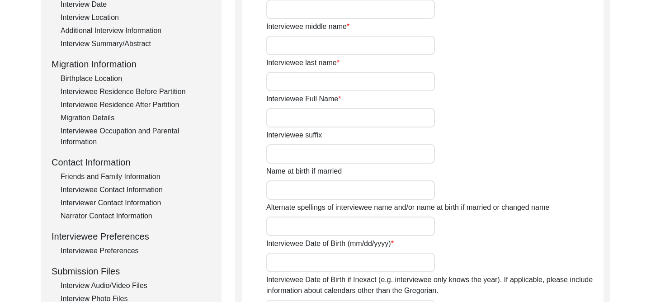
type input "[DATE]"
type input "79"
type input "[DEMOGRAPHIC_DATA]"
type input "Konkani"
type input "[DEMOGRAPHIC_DATA]"
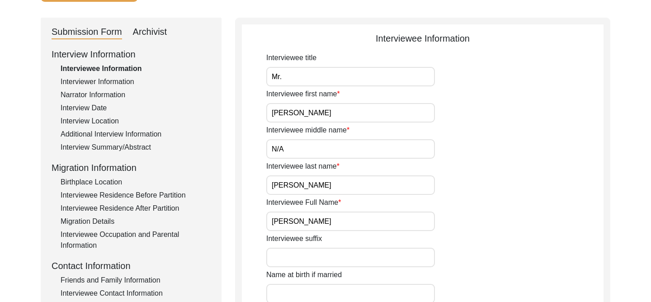
scroll to position [105, 0]
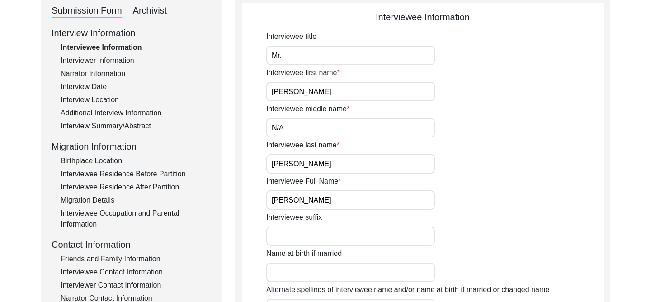
click at [324, 202] on input "[PERSON_NAME]" at bounding box center [350, 199] width 169 height 19
click at [324, 203] on input "[PERSON_NAME]" at bounding box center [350, 199] width 169 height 19
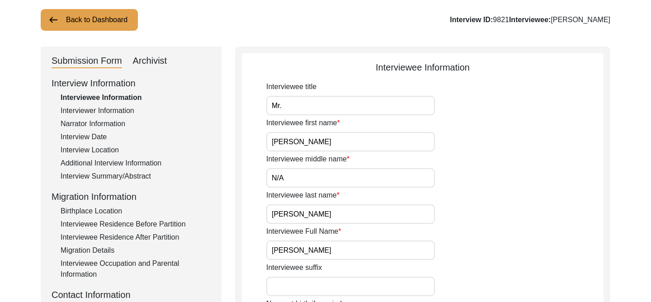
scroll to position [39, 0]
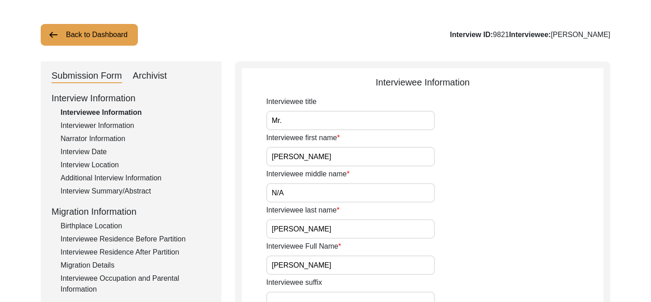
drag, startPoint x: 522, startPoint y: 35, endPoint x: 506, endPoint y: 35, distance: 15.8
click at [497, 35] on div "Interview ID: 9821 Interviewee: [PERSON_NAME]" at bounding box center [530, 34] width 161 height 11
copy div "9821"
click at [119, 192] on div "Interview Summary/Abstract" at bounding box center [136, 191] width 150 height 11
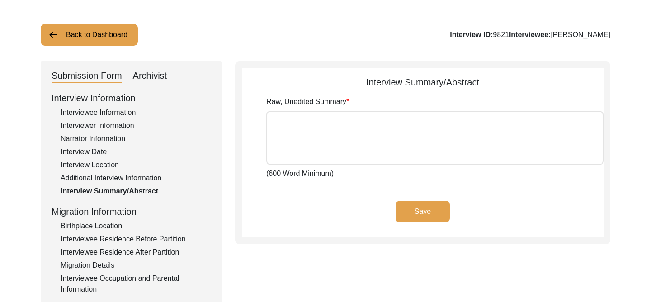
type textarea "Lorem Ipsumd sit amet co Adi 15, 7450, el s doei tempor Incidid ut Laboreetd. M…"
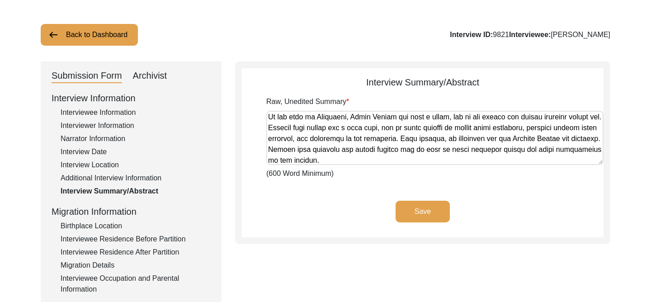
scroll to position [394, 0]
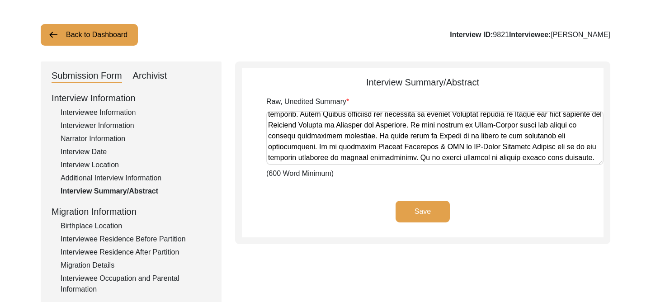
drag, startPoint x: 270, startPoint y: 121, endPoint x: 392, endPoint y: 182, distance: 137.2
click at [392, 182] on app-archivist-abstract-curation "Interview Summary/Abstract Raw, Unedited Summary (600 Word Minimum) Save" at bounding box center [423, 157] width 362 height 162
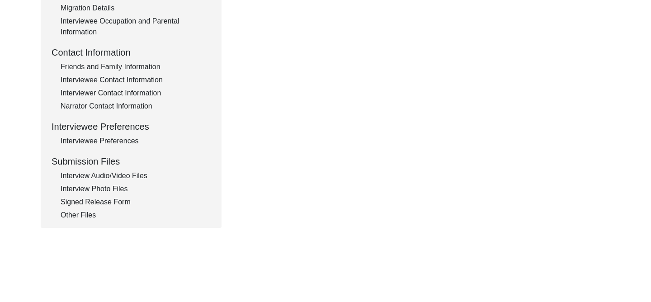
scroll to position [293, 0]
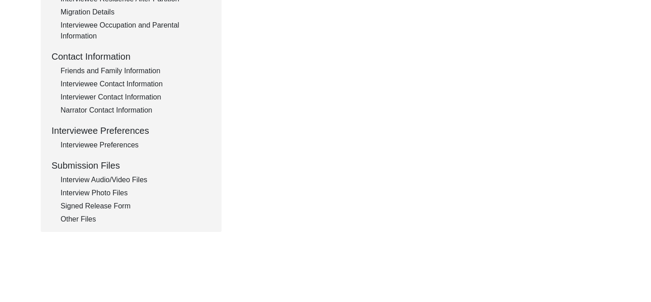
click at [123, 87] on div "Interviewee Contact Information" at bounding box center [136, 84] width 150 height 11
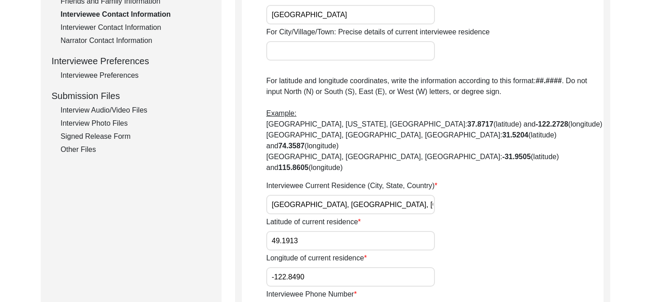
scroll to position [399, 0]
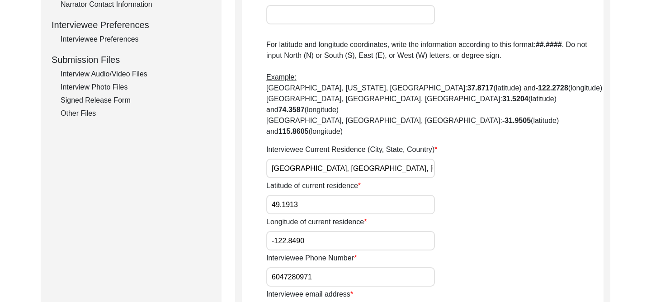
click at [322, 267] on input "6047280971" at bounding box center [350, 276] width 169 height 19
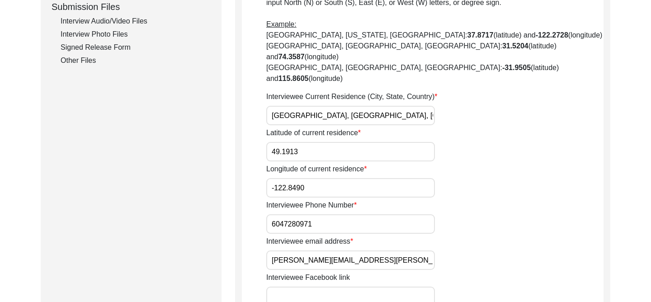
scroll to position [459, 0]
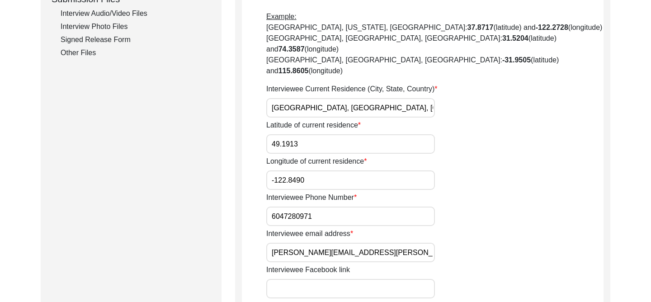
click at [352, 243] on input "[PERSON_NAME][EMAIL_ADDRESS][PERSON_NAME][DOMAIN_NAME]" at bounding box center [350, 252] width 169 height 19
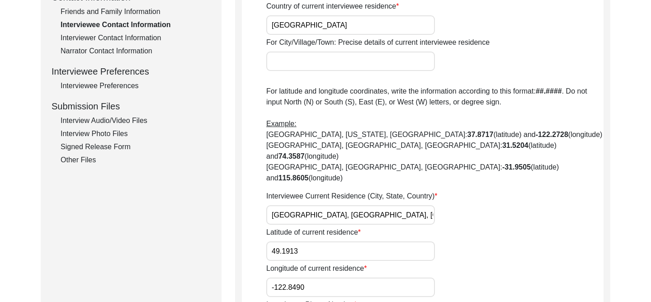
scroll to position [331, 0]
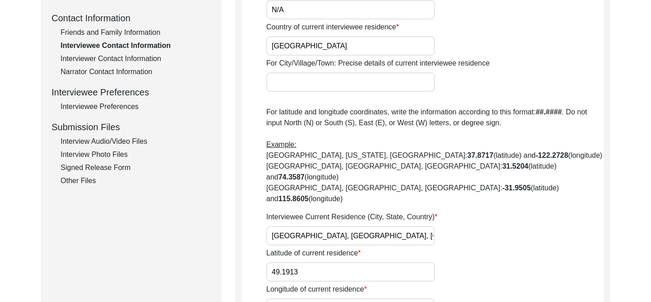
click at [130, 33] on div "Friends and Family Information" at bounding box center [136, 32] width 150 height 11
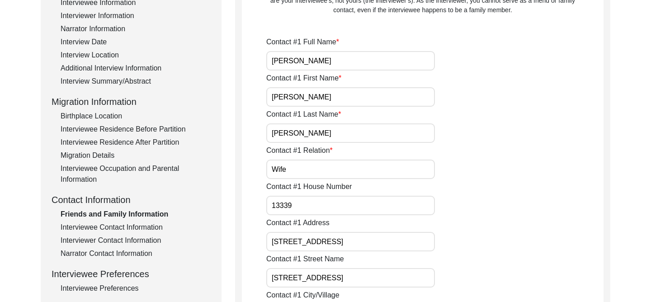
scroll to position [127, 0]
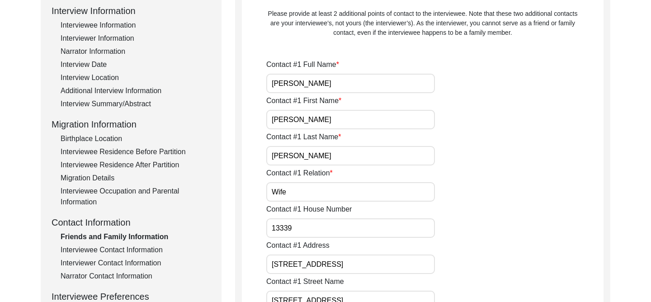
click at [332, 86] on input "[PERSON_NAME]" at bounding box center [350, 83] width 169 height 19
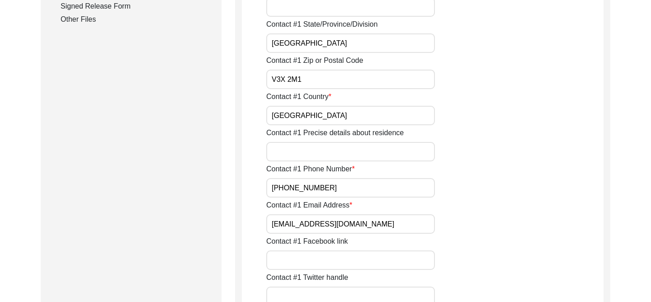
scroll to position [493, 0]
click at [343, 190] on input "[PHONE_NUMBER]" at bounding box center [350, 187] width 169 height 19
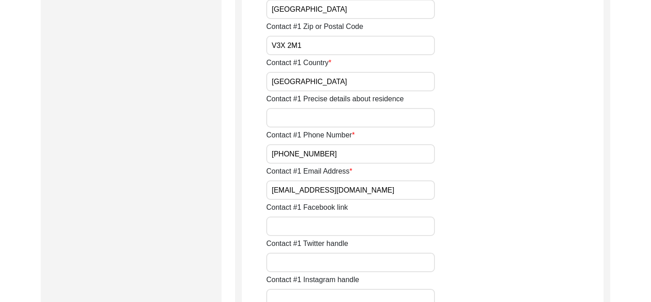
scroll to position [537, 0]
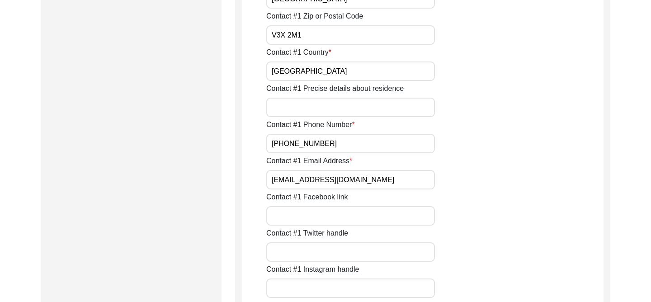
click at [366, 181] on input "[EMAIL_ADDRESS][DOMAIN_NAME]" at bounding box center [350, 179] width 169 height 19
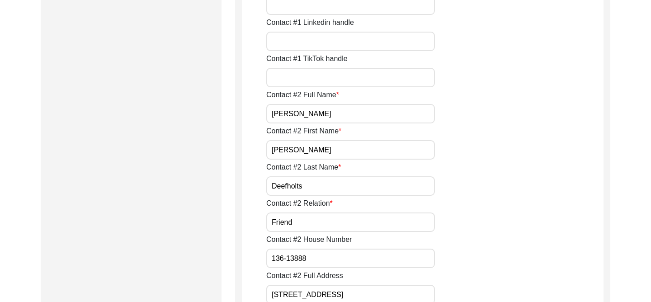
scroll to position [841, 0]
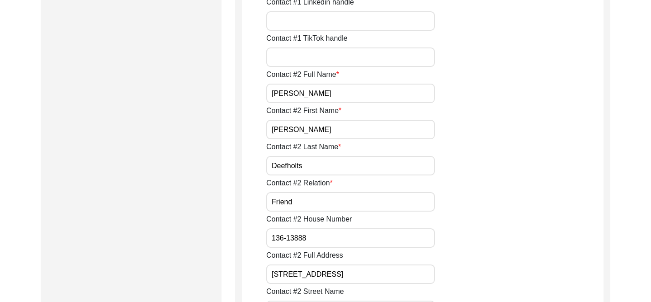
click at [341, 94] on input "[PERSON_NAME]" at bounding box center [350, 93] width 169 height 19
click at [342, 94] on input "[PERSON_NAME]" at bounding box center [350, 93] width 169 height 19
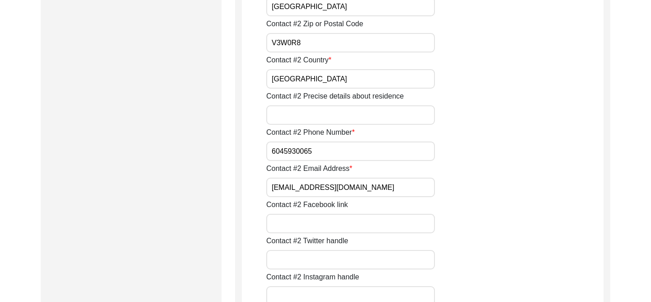
scroll to position [1254, 0]
click at [326, 141] on div "Contact #2 Phone Number [PHONE_NUMBER]" at bounding box center [434, 144] width 337 height 34
click at [326, 157] on input "6045930065" at bounding box center [350, 150] width 169 height 19
click at [327, 157] on input "6045930065" at bounding box center [350, 150] width 169 height 19
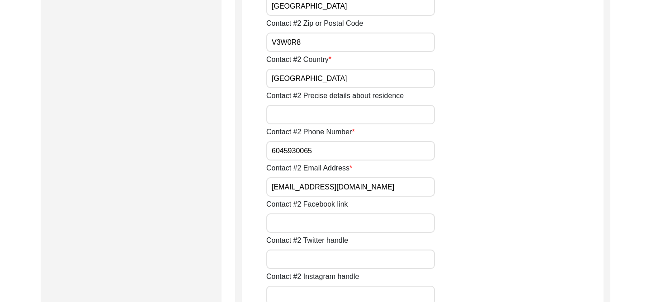
click at [362, 193] on input "[EMAIL_ADDRESS][DOMAIN_NAME]" at bounding box center [350, 186] width 169 height 19
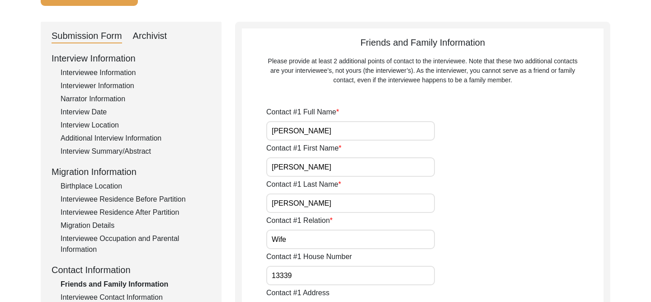
scroll to position [15, 0]
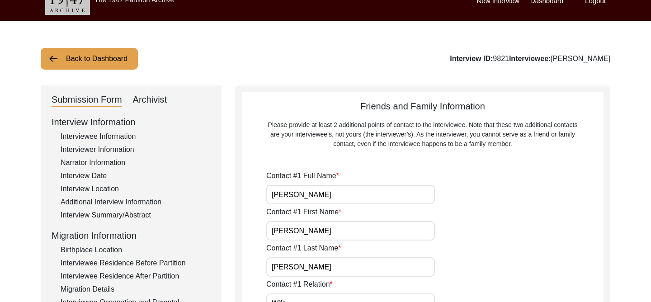
click at [109, 60] on button "Back to Dashboard" at bounding box center [89, 59] width 97 height 22
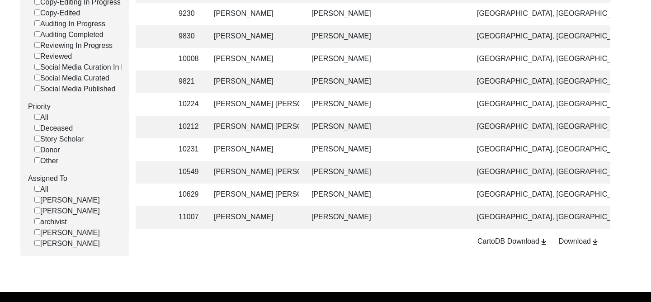
scroll to position [0, 267]
click at [381, 123] on td "[PERSON_NAME]" at bounding box center [384, 127] width 158 height 23
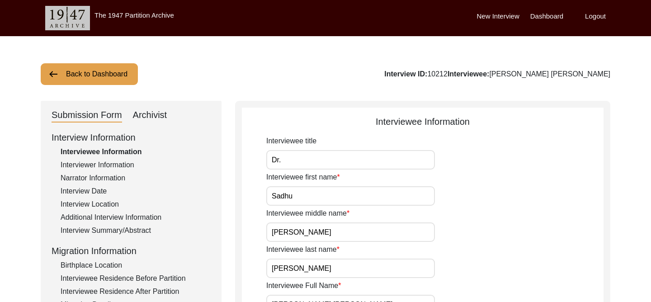
drag, startPoint x: 493, startPoint y: 73, endPoint x: 475, endPoint y: 71, distance: 17.7
click at [475, 71] on div "Interview ID: 10212 Interviewee: [PERSON_NAME] [PERSON_NAME]" at bounding box center [498, 74] width 226 height 11
drag, startPoint x: 473, startPoint y: 73, endPoint x: 492, endPoint y: 74, distance: 18.6
click at [492, 74] on div "Interview ID: 10212 Interviewee: [PERSON_NAME] [PERSON_NAME]" at bounding box center [498, 74] width 226 height 11
copy div "10212"
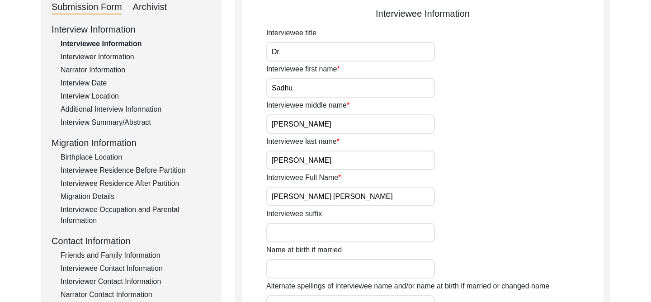
scroll to position [114, 0]
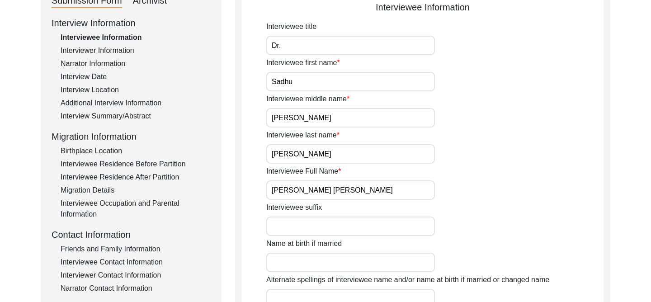
click at [354, 188] on input "[PERSON_NAME] [PERSON_NAME]" at bounding box center [350, 190] width 169 height 19
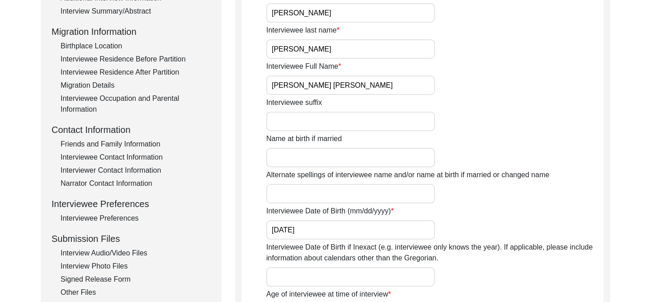
scroll to position [189, 0]
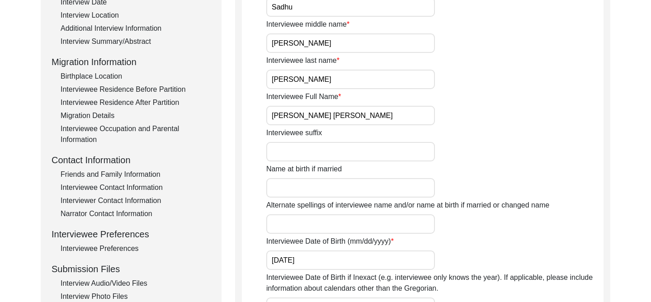
click at [114, 39] on div "Interview Summary/Abstract" at bounding box center [136, 41] width 150 height 11
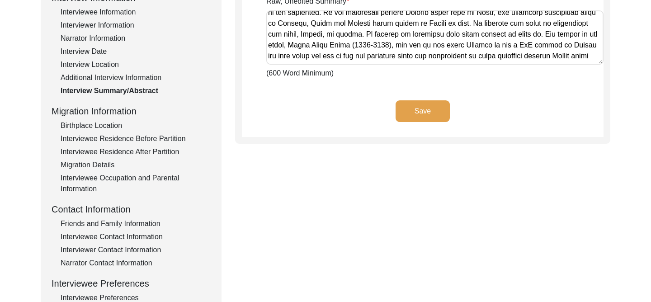
scroll to position [362, 0]
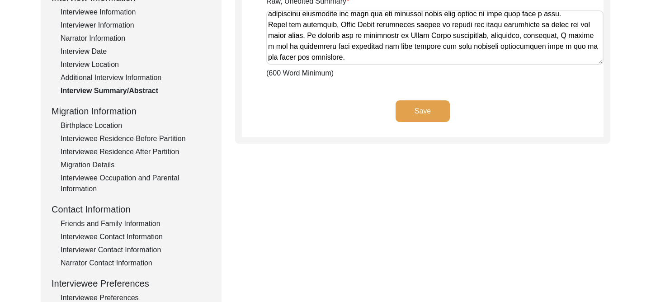
drag, startPoint x: 269, startPoint y: 19, endPoint x: 475, endPoint y: 74, distance: 213.9
click at [475, 74] on div "Raw, Unedited Summary (600 Word Minimum)" at bounding box center [434, 37] width 337 height 83
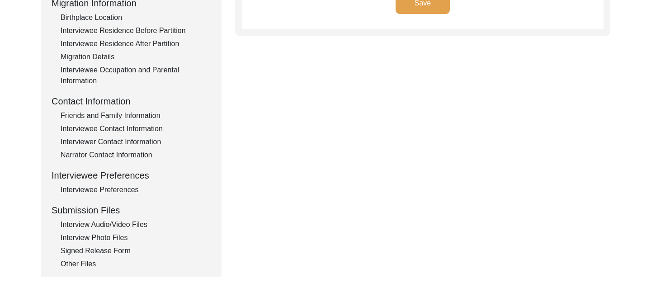
scroll to position [244, 0]
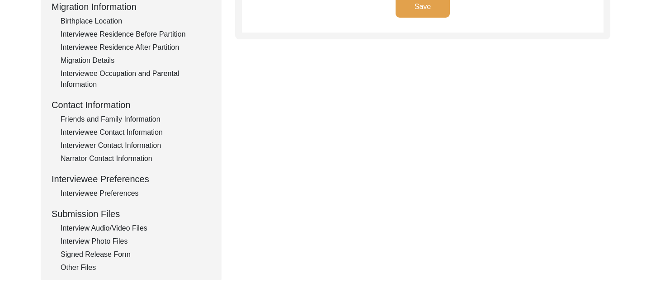
click at [143, 127] on div "Interviewee Contact Information" at bounding box center [136, 132] width 150 height 11
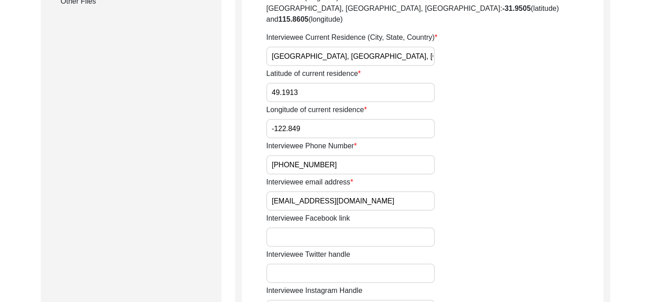
scroll to position [511, 0]
click at [318, 155] on input "[PHONE_NUMBER]" at bounding box center [350, 164] width 169 height 19
click at [340, 191] on input "[EMAIL_ADDRESS][DOMAIN_NAME]" at bounding box center [350, 200] width 169 height 19
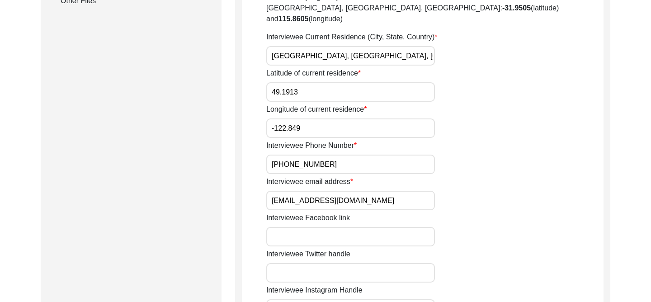
click at [341, 191] on input "[EMAIL_ADDRESS][DOMAIN_NAME]" at bounding box center [350, 200] width 169 height 19
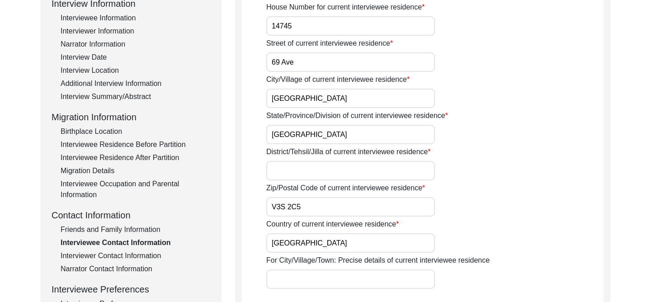
scroll to position [174, 0]
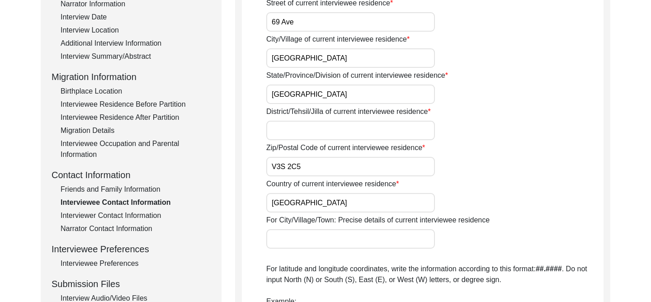
click at [113, 190] on div "Friends and Family Information" at bounding box center [136, 189] width 150 height 11
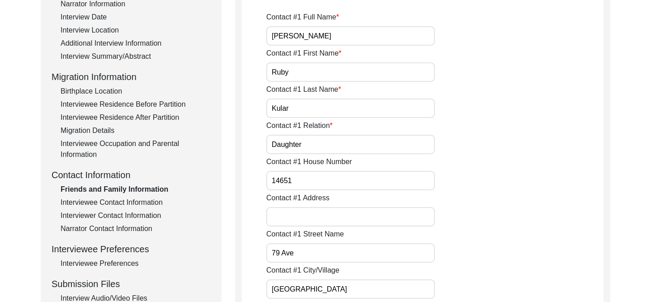
click at [324, 35] on input "[PERSON_NAME]" at bounding box center [350, 35] width 169 height 19
click at [321, 36] on input "[PERSON_NAME]" at bounding box center [350, 35] width 169 height 19
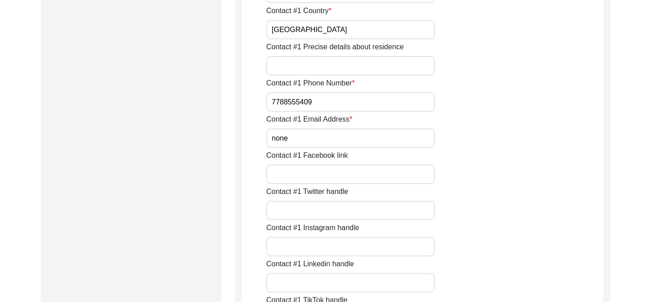
scroll to position [589, 0]
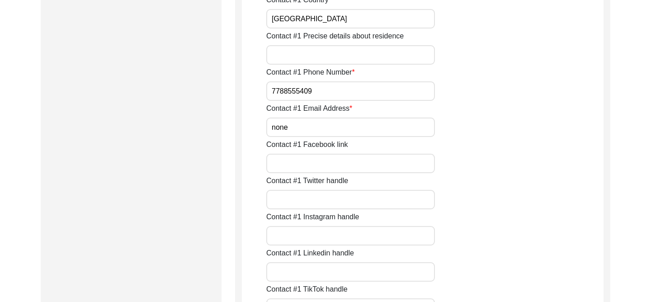
click at [321, 91] on input "7788555409" at bounding box center [350, 90] width 169 height 19
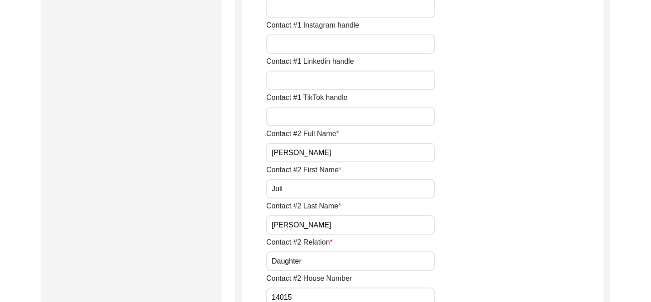
scroll to position [790, 0]
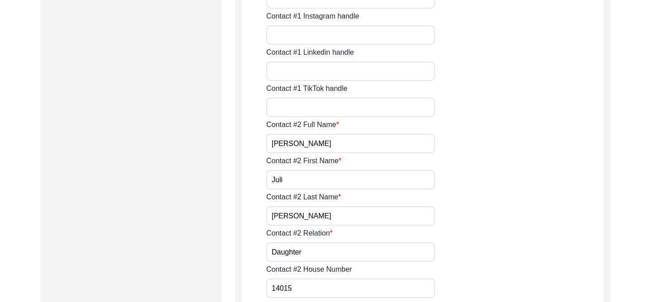
click at [336, 148] on input "[PERSON_NAME]" at bounding box center [350, 143] width 169 height 19
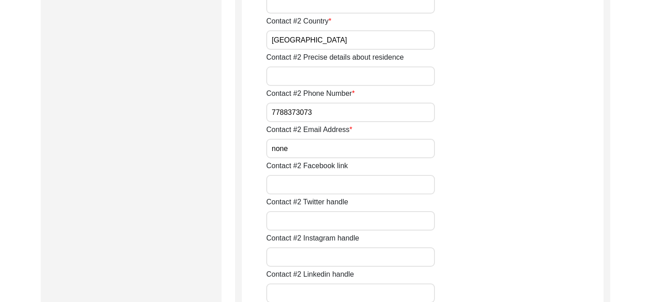
scroll to position [1300, 0]
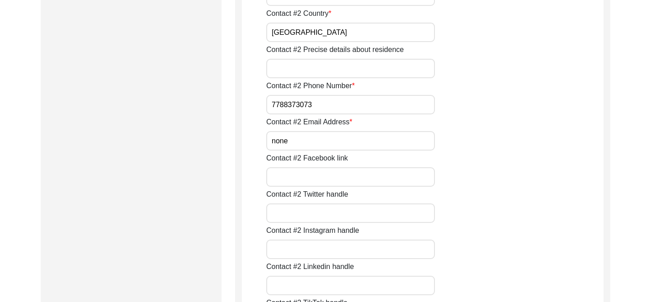
click at [338, 109] on input "7788373073" at bounding box center [350, 104] width 169 height 19
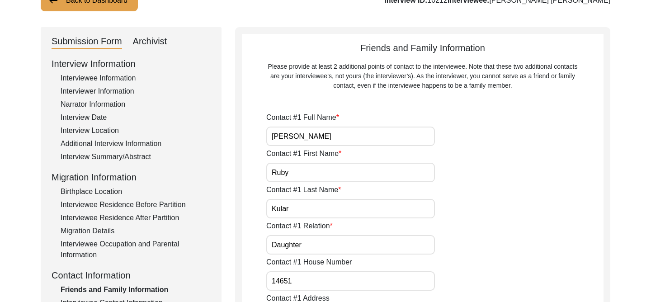
scroll to position [0, 0]
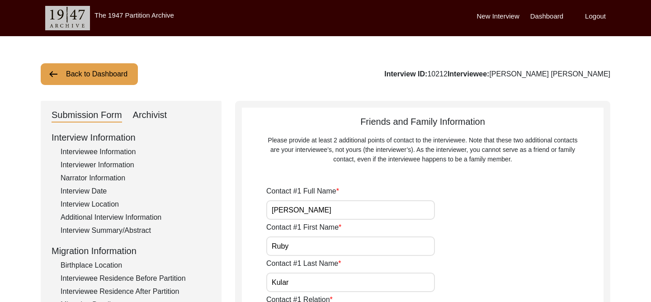
click at [91, 76] on button "Back to Dashboard" at bounding box center [89, 74] width 97 height 22
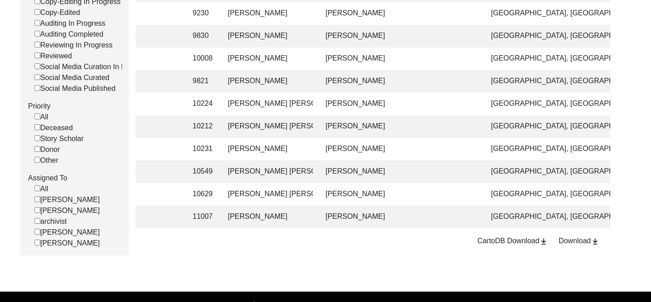
scroll to position [0, 0]
click at [367, 150] on td "[PERSON_NAME]" at bounding box center [399, 149] width 158 height 23
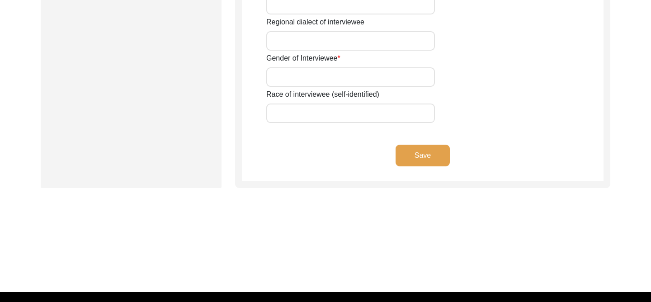
type input "Mrs."
type input "[PERSON_NAME]"
type input "Kaur"
type input "[PERSON_NAME]"
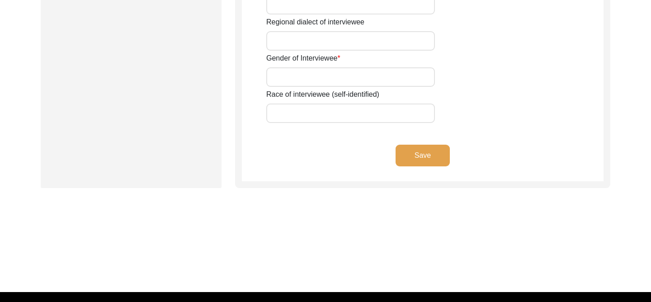
type input "[DATE]"
type input "87"
type input "[DEMOGRAPHIC_DATA]"
type input "Punjabi"
type input "Woman"
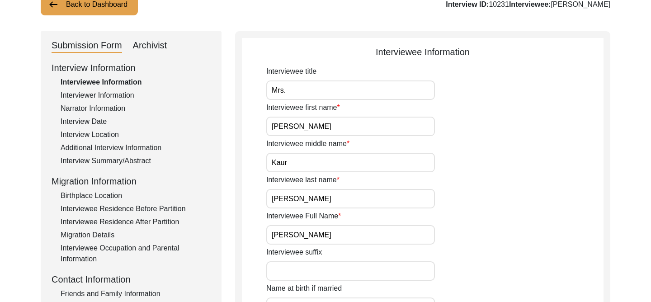
scroll to position [81, 0]
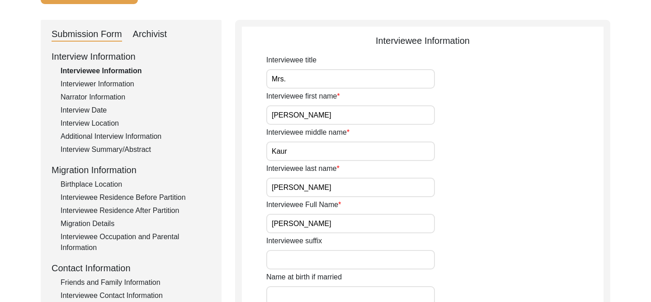
click at [343, 221] on input "[PERSON_NAME]" at bounding box center [350, 223] width 169 height 19
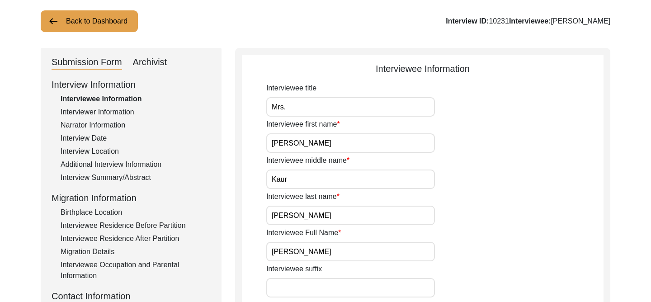
scroll to position [42, 0]
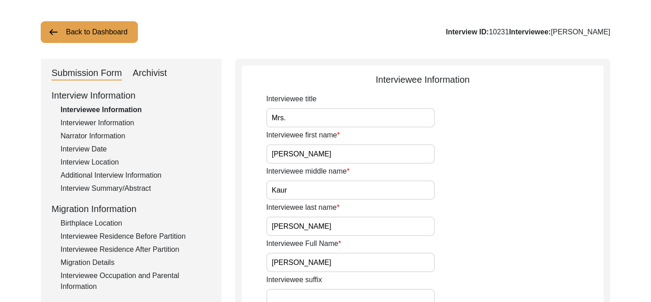
drag, startPoint x: 484, startPoint y: 32, endPoint x: 466, endPoint y: 33, distance: 18.6
click at [466, 33] on div "Interview ID: 10231 Interviewee: [PERSON_NAME]" at bounding box center [528, 32] width 165 height 11
copy div "10231"
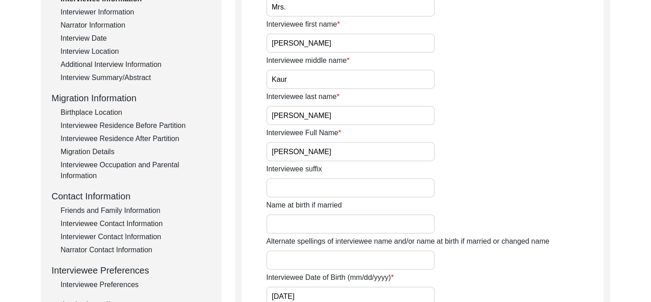
scroll to position [154, 0]
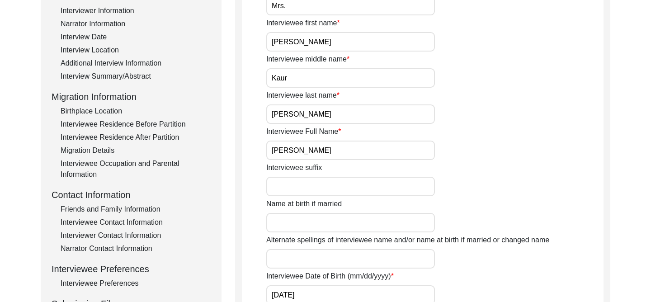
click at [365, 147] on input "[PERSON_NAME]" at bounding box center [350, 150] width 169 height 19
click at [116, 79] on div "Interview Summary/Abstract" at bounding box center [136, 76] width 150 height 11
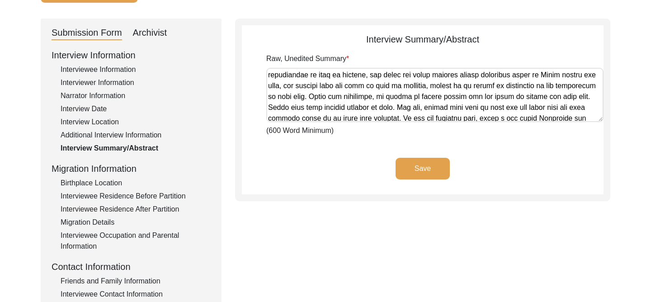
scroll to position [340, 0]
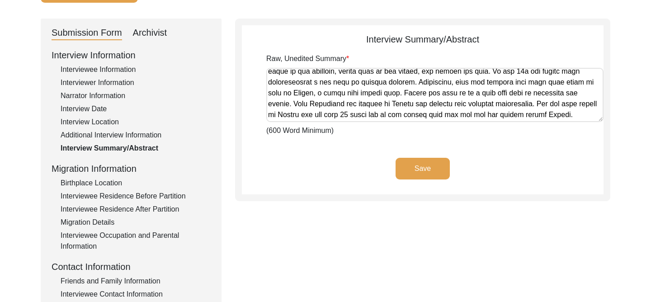
drag, startPoint x: 268, startPoint y: 75, endPoint x: 462, endPoint y: 145, distance: 205.8
click at [462, 145] on app-archivist-abstract-curation "Interview Summary/Abstract Raw, Unedited Summary (600 Word Minimum) Save" at bounding box center [423, 114] width 362 height 162
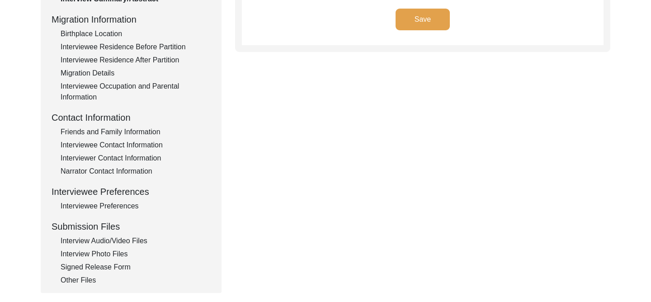
scroll to position [243, 0]
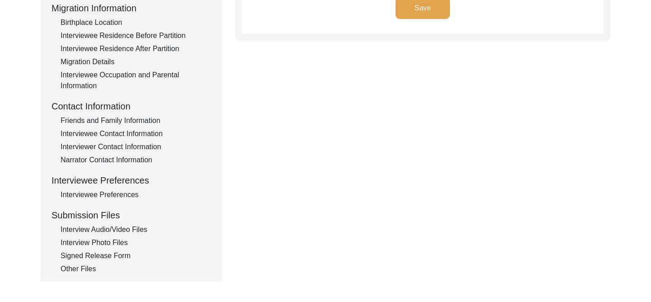
click at [138, 131] on div "Interviewee Contact Information" at bounding box center [136, 133] width 150 height 11
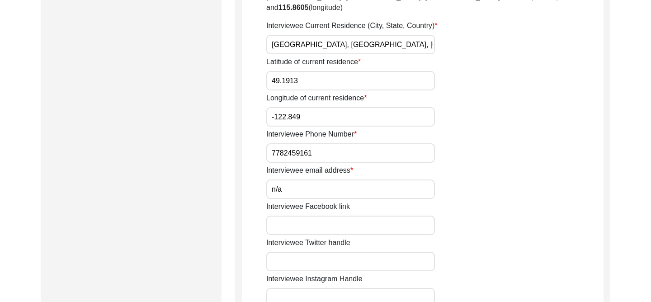
scroll to position [525, 0]
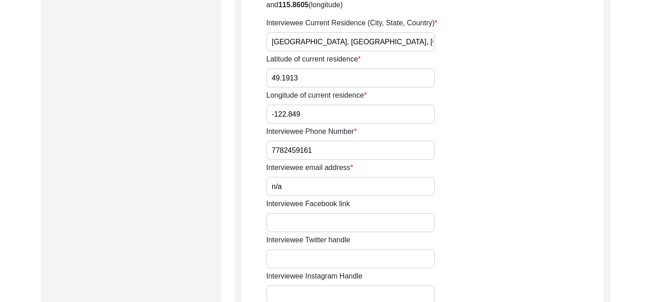
click at [338, 162] on label "Interviewee email address" at bounding box center [309, 167] width 87 height 11
click at [338, 177] on input "n/a" at bounding box center [350, 186] width 169 height 19
click at [335, 141] on input "7782459161" at bounding box center [350, 150] width 169 height 19
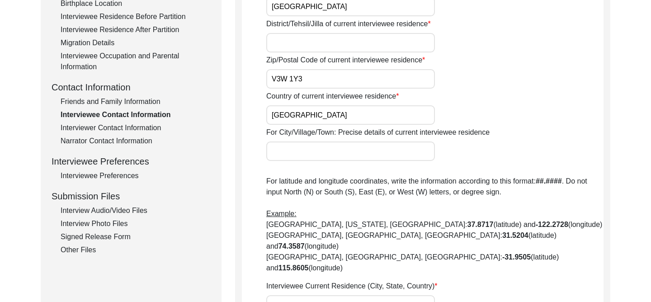
scroll to position [236, 0]
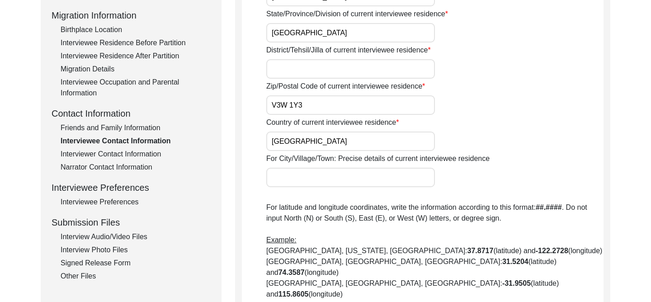
click at [124, 124] on div "Friends and Family Information" at bounding box center [136, 128] width 150 height 11
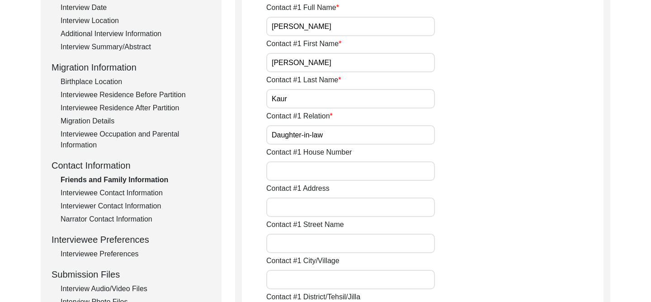
scroll to position [162, 0]
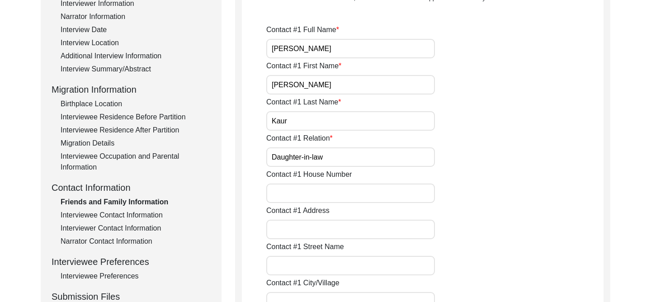
click at [345, 47] on input "[PERSON_NAME]" at bounding box center [350, 48] width 169 height 19
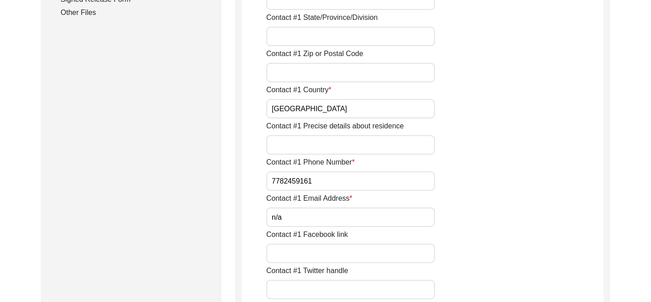
scroll to position [526, 0]
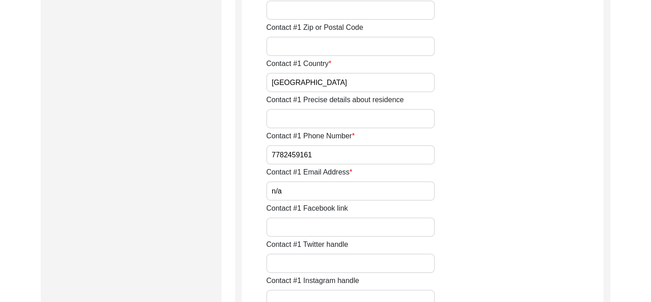
click at [337, 154] on input "7782459161" at bounding box center [350, 154] width 169 height 19
click at [338, 154] on input "7782459161" at bounding box center [350, 154] width 169 height 19
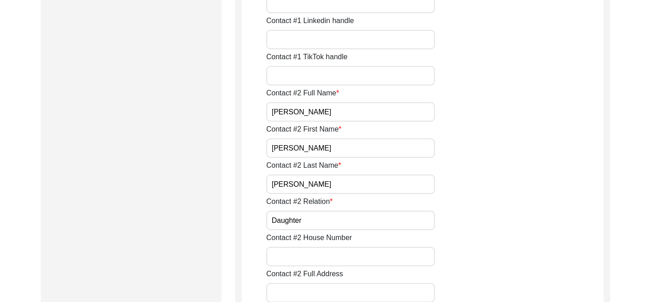
scroll to position [832, 0]
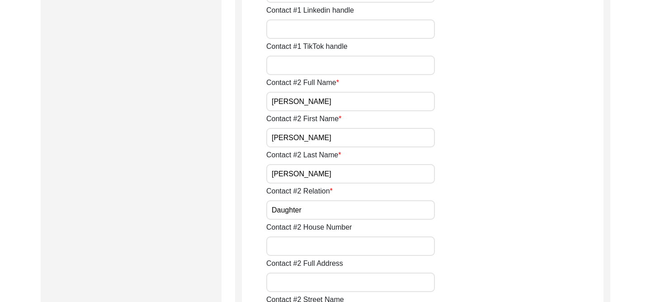
click at [346, 102] on input "[PERSON_NAME]" at bounding box center [350, 101] width 169 height 19
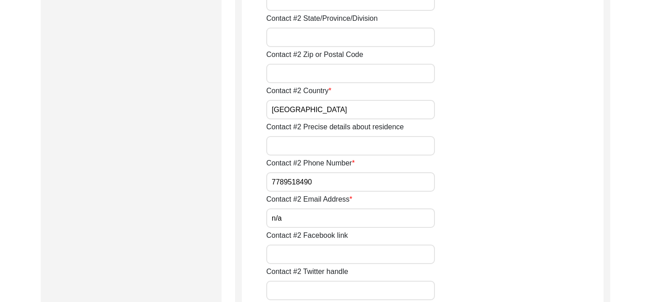
scroll to position [1241, 0]
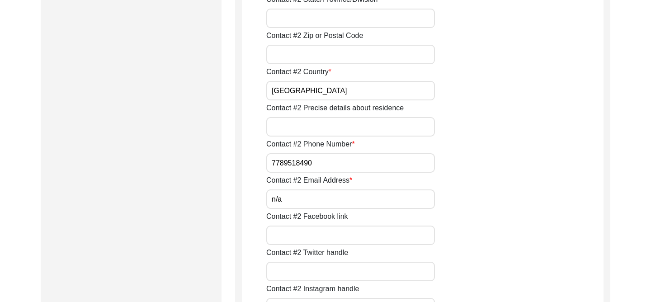
click at [312, 172] on input "7789518490" at bounding box center [350, 162] width 169 height 19
click at [313, 172] on input "7789518490" at bounding box center [350, 162] width 169 height 19
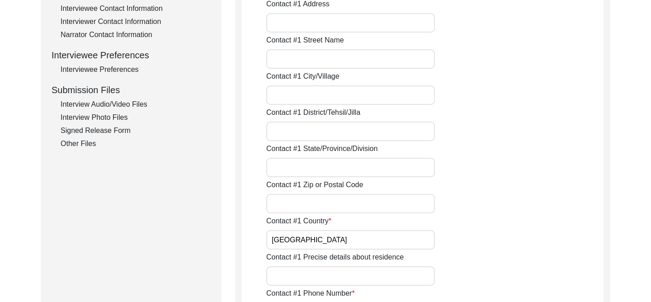
scroll to position [0, 0]
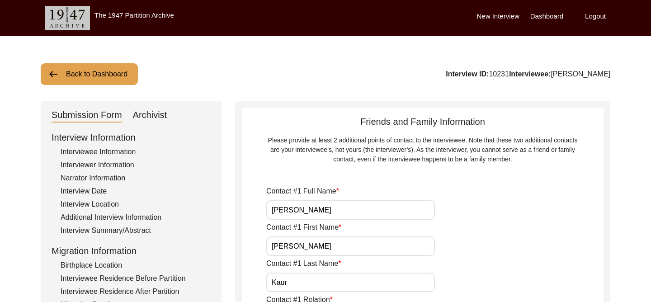
click at [82, 71] on button "Back to Dashboard" at bounding box center [89, 74] width 97 height 22
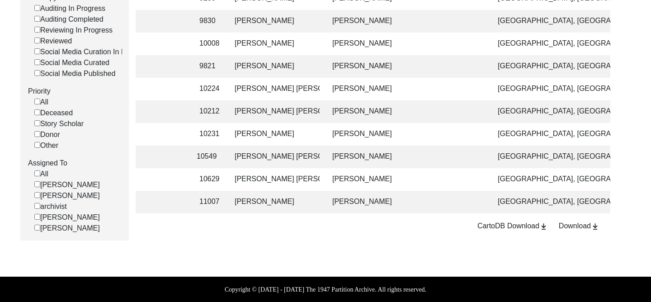
scroll to position [0, 247]
click at [344, 160] on td "[PERSON_NAME]" at bounding box center [404, 157] width 158 height 23
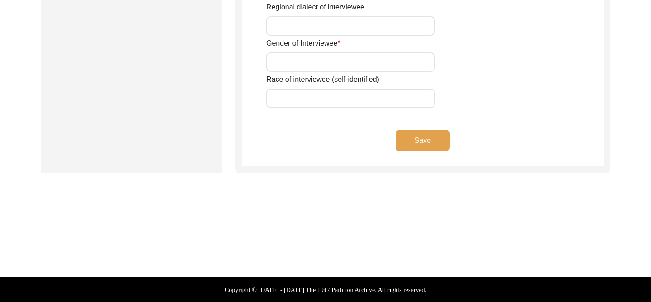
type input "Mrs."
type input "Joginder"
type input "Kaur"
type input "Tung"
type input "[PERSON_NAME] [PERSON_NAME]"
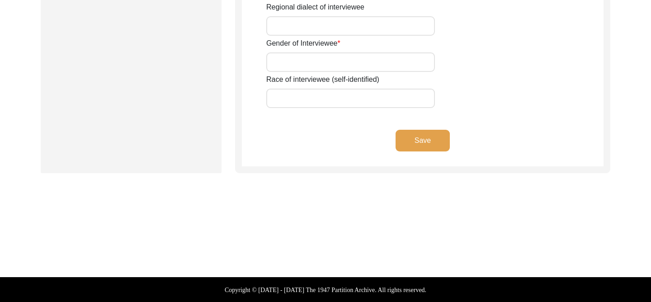
type input "N/A"
type input "[DATE]"
type input "N/A"
type input "93"
type input "[DEMOGRAPHIC_DATA]"
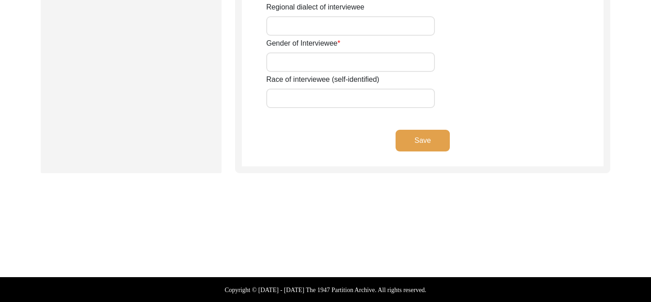
type input "N/A"
type textarea "N/A"
type input "Punjabi"
type input "N/A"
type input "[DEMOGRAPHIC_DATA]"
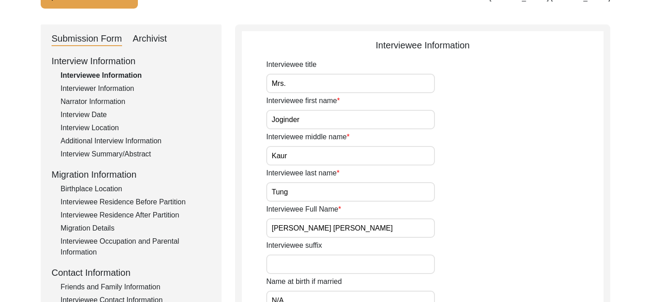
scroll to position [35, 0]
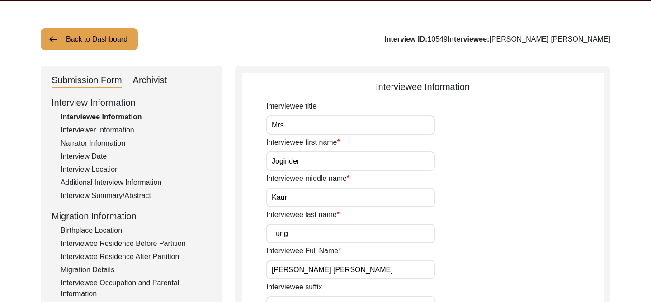
drag, startPoint x: 502, startPoint y: 40, endPoint x: 482, endPoint y: 38, distance: 20.0
click at [482, 38] on div "Interview ID: 10549 Interviewee: [PERSON_NAME] [PERSON_NAME]" at bounding box center [498, 39] width 226 height 11
copy div "10549"
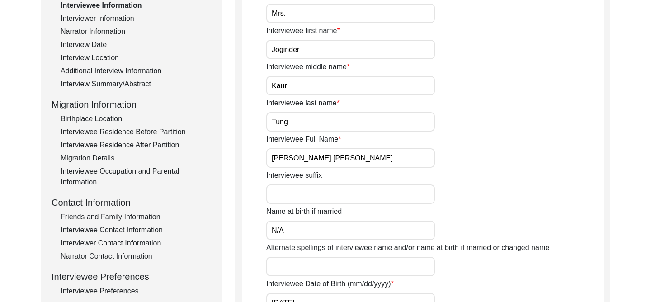
scroll to position [153, 0]
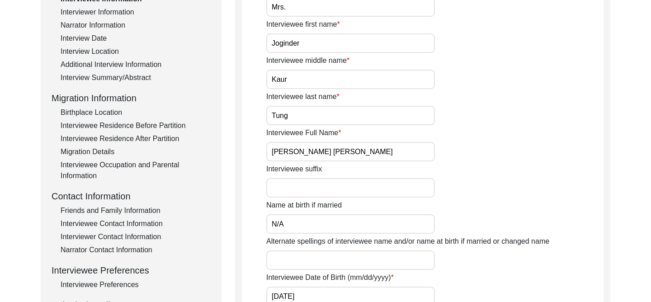
click at [334, 146] on input "[PERSON_NAME] [PERSON_NAME]" at bounding box center [350, 151] width 169 height 19
click at [335, 146] on input "[PERSON_NAME] [PERSON_NAME]" at bounding box center [350, 151] width 169 height 19
click at [334, 146] on input "[PERSON_NAME] [PERSON_NAME]" at bounding box center [350, 151] width 169 height 19
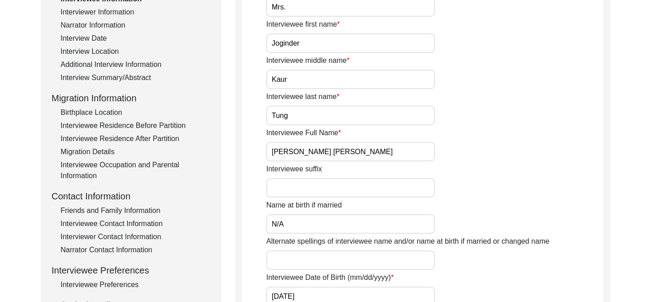
click at [334, 146] on input "[PERSON_NAME] [PERSON_NAME]" at bounding box center [350, 151] width 169 height 19
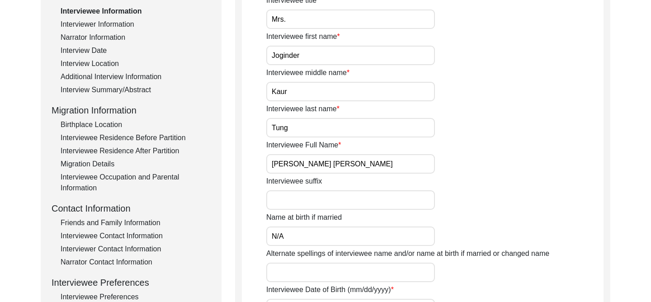
click at [143, 89] on div "Interview Summary/Abstract" at bounding box center [136, 90] width 150 height 11
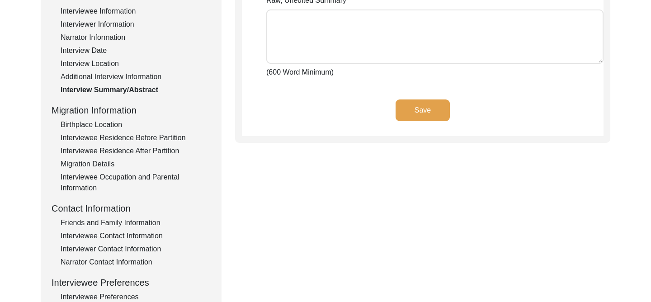
type textarea "[PERSON_NAME] is a wonderful warm-hearted [DEMOGRAPHIC_DATA] who brings a great…"
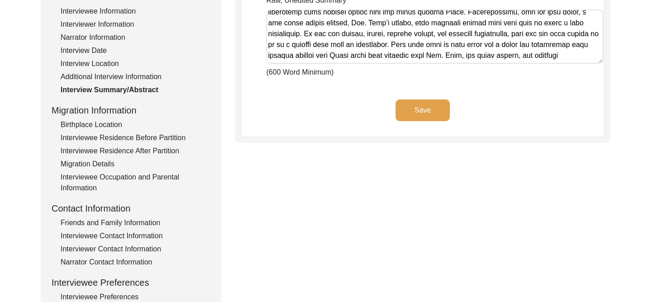
scroll to position [351, 0]
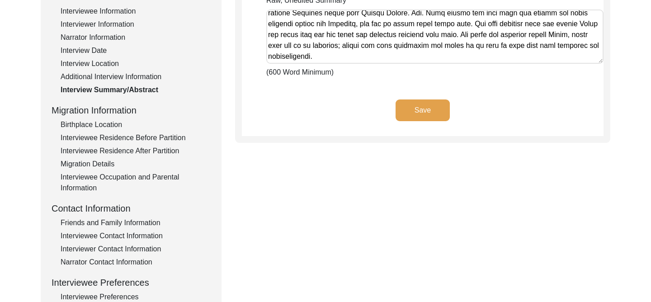
drag, startPoint x: 268, startPoint y: 15, endPoint x: 575, endPoint y: 115, distance: 323.6
click at [497, 115] on app-archivist-abstract-curation "Interview Summary/Abstract Raw, Unedited Summary (600 Word Minimum) Save" at bounding box center [423, 55] width 362 height 162
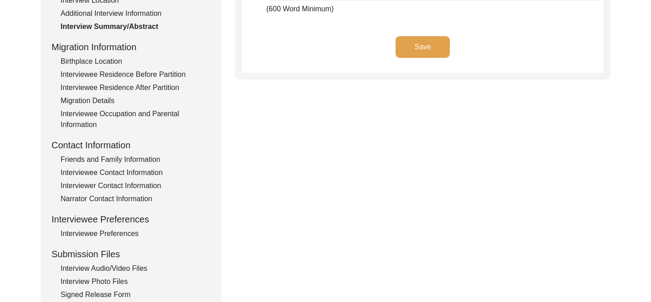
scroll to position [214, 0]
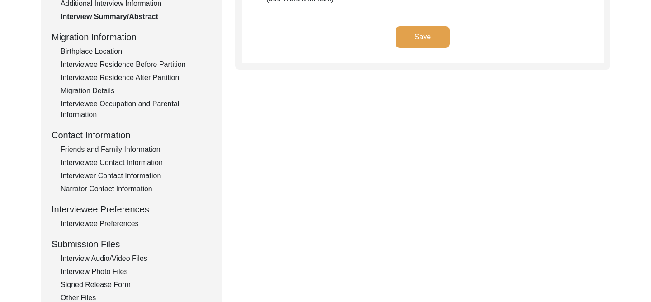
click at [125, 158] on div "Interviewee Contact Information" at bounding box center [136, 162] width 150 height 11
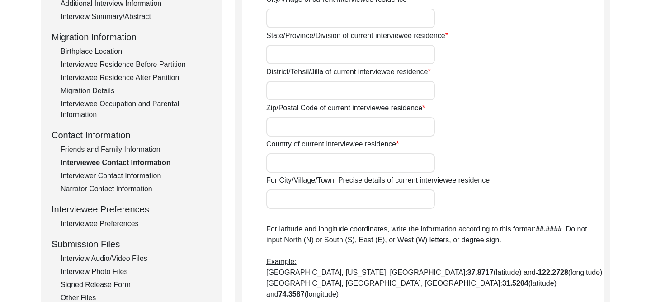
type input "11468"
type input "[STREET_ADDRESS]"
type input "[GEOGRAPHIC_DATA]"
type input "N/A"
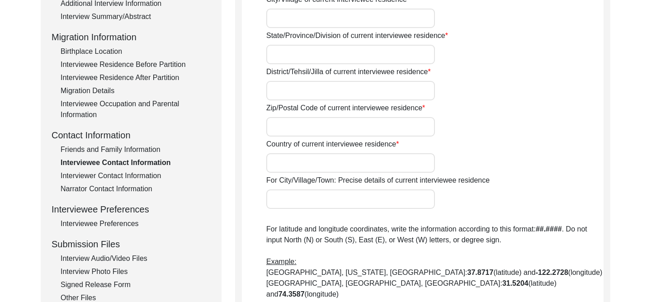
type input "V3R 3G8"
type input "[GEOGRAPHIC_DATA]"
type input "[GEOGRAPHIC_DATA], [GEOGRAPHIC_DATA], [GEOGRAPHIC_DATA]"
type input "49.1913"
type input "-122.849"
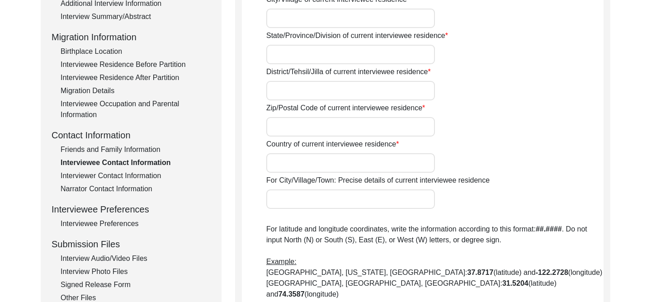
type input "7789907584"
type input "[EMAIL_ADDRESS][DOMAIN_NAME]"
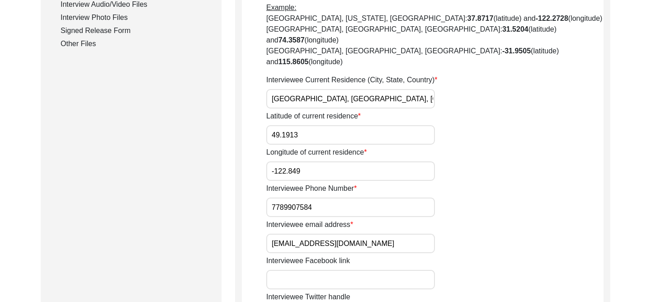
scroll to position [469, 0]
click at [312, 197] on input "7789907584" at bounding box center [350, 206] width 169 height 19
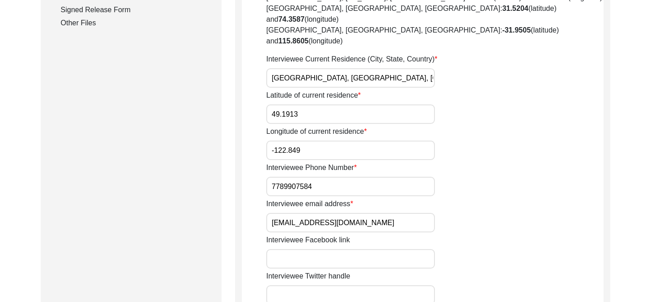
scroll to position [491, 0]
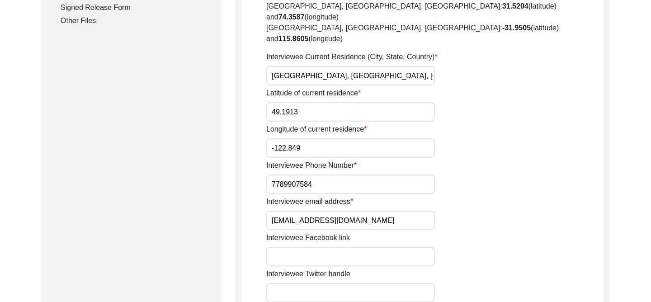
click at [316, 211] on input "[EMAIL_ADDRESS][DOMAIN_NAME]" at bounding box center [350, 220] width 169 height 19
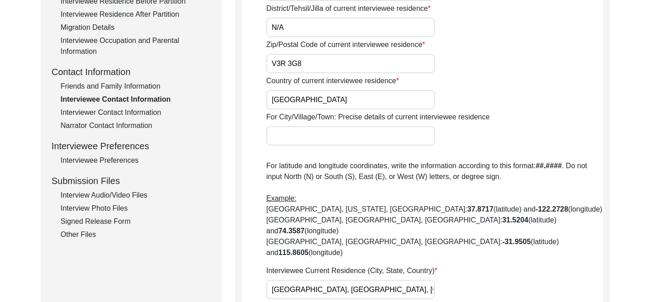
scroll to position [206, 0]
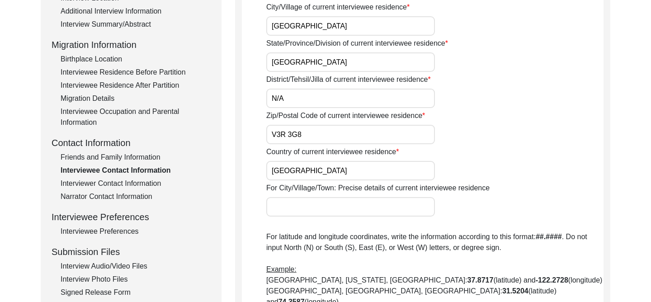
click at [140, 153] on div "Friends and Family Information" at bounding box center [136, 157] width 150 height 11
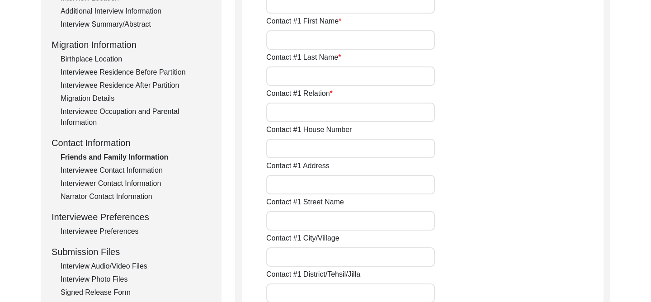
type input "[PERSON_NAME]"
type input "Daughter"
type input "11468"
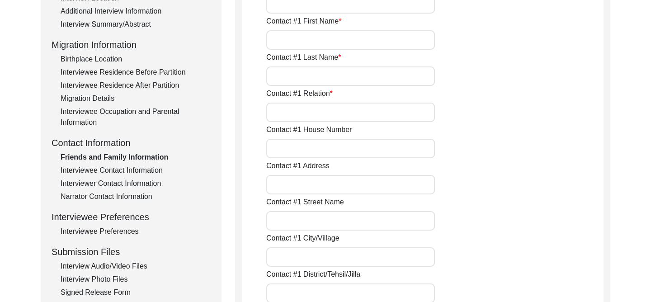
type input "N/A"
type input "[STREET_ADDRESS]"
type input "[GEOGRAPHIC_DATA]"
type input "N/A"
type input "V3R 3G8"
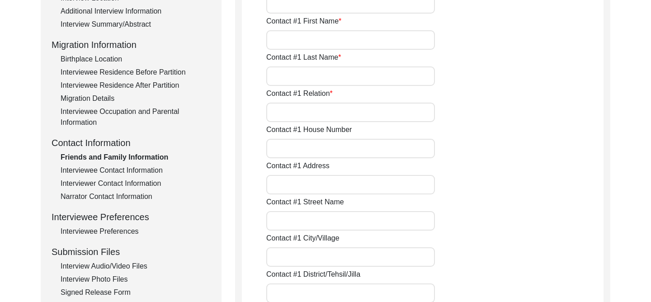
type input "[GEOGRAPHIC_DATA]"
type input "7789907584"
type input "[EMAIL_ADDRESS][DOMAIN_NAME]"
type input "[PERSON_NAME] [PERSON_NAME]"
type input "[PERSON_NAME]"
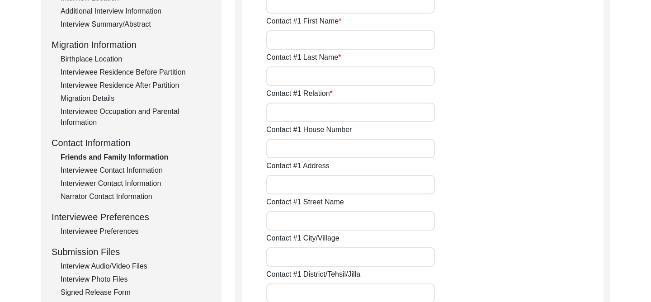
type input "[PERSON_NAME]"
type input "Son-in-law"
type input "11468"
type input "N/A"
type input "[STREET_ADDRESS]"
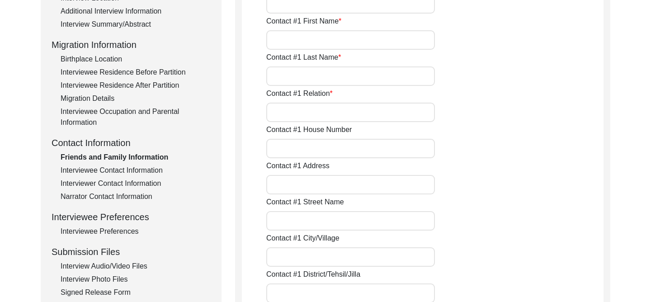
type input "[GEOGRAPHIC_DATA]"
type input "N/A"
type input "[GEOGRAPHIC_DATA]"
type input "V3R 3G8"
type input "[GEOGRAPHIC_DATA]"
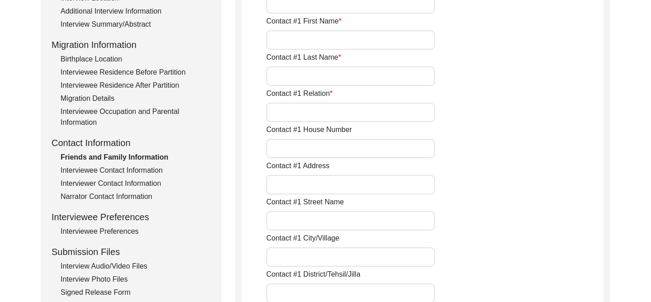
type input "6047266128"
type input "[EMAIL_ADDRESS][DOMAIN_NAME]"
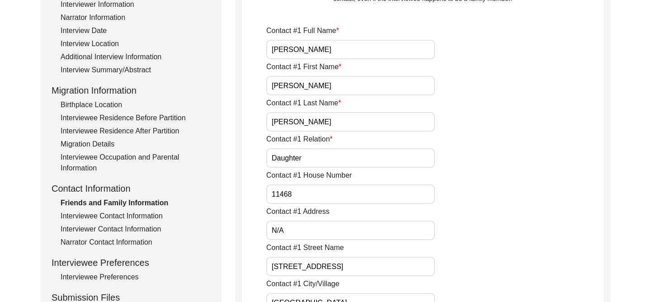
scroll to position [157, 0]
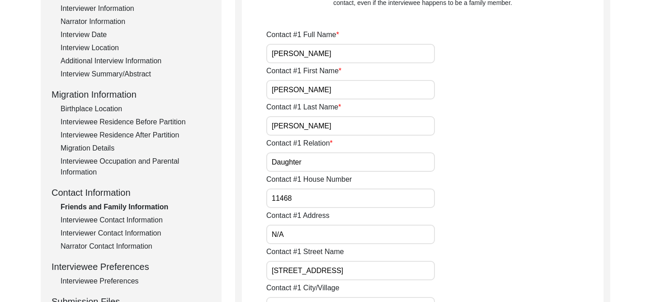
click at [314, 45] on input "[PERSON_NAME]" at bounding box center [350, 53] width 169 height 19
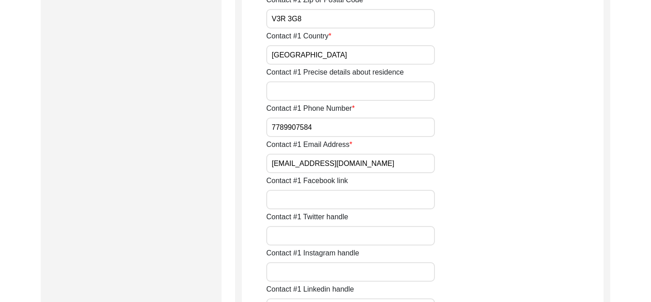
scroll to position [564, 0]
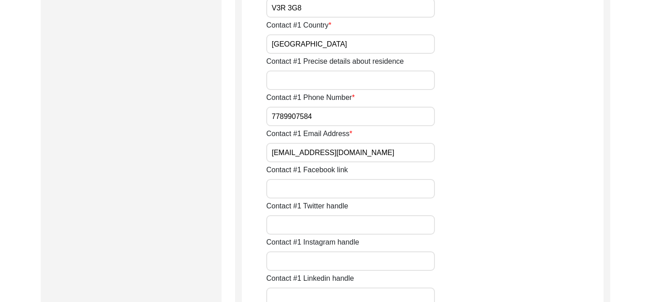
click at [347, 158] on input "[EMAIL_ADDRESS][DOMAIN_NAME]" at bounding box center [350, 152] width 169 height 19
click at [329, 114] on input "7789907584" at bounding box center [350, 116] width 169 height 19
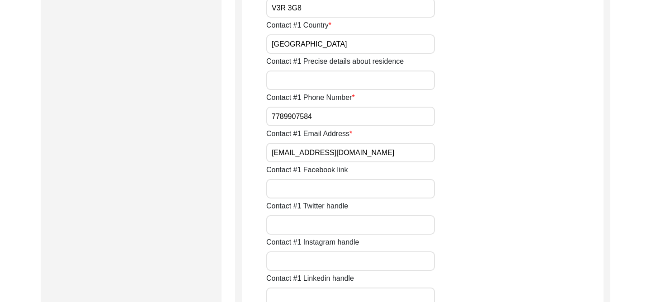
click at [329, 114] on input "7789907584" at bounding box center [350, 116] width 169 height 19
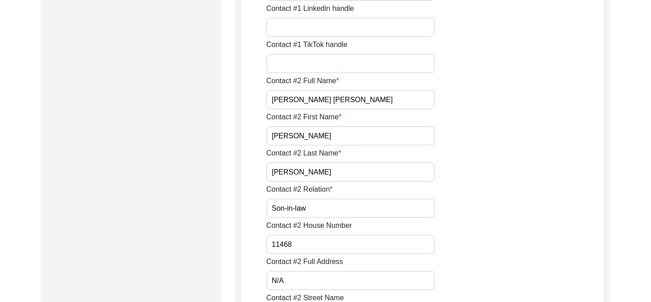
scroll to position [844, 0]
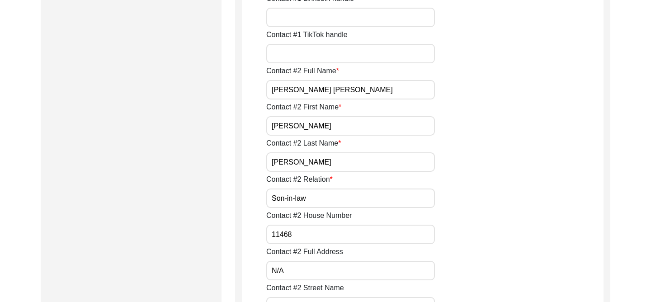
click at [350, 85] on input "[PERSON_NAME] [PERSON_NAME]" at bounding box center [350, 89] width 169 height 19
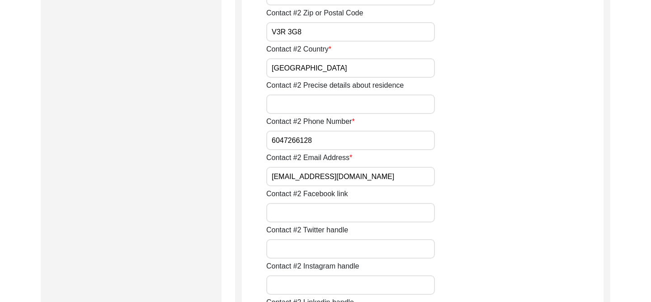
scroll to position [1276, 0]
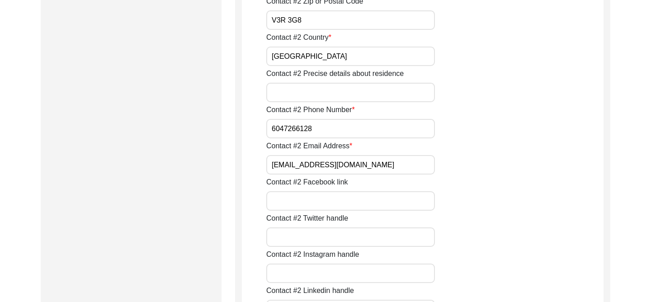
click at [359, 131] on input "6047266128" at bounding box center [350, 128] width 169 height 19
click at [370, 159] on input "[EMAIL_ADDRESS][DOMAIN_NAME]" at bounding box center [350, 164] width 169 height 19
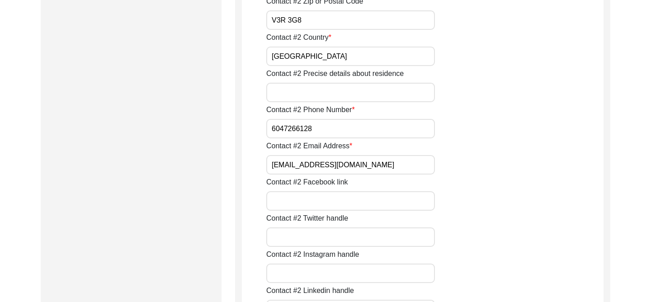
click at [370, 159] on input "[EMAIL_ADDRESS][DOMAIN_NAME]" at bounding box center [350, 164] width 169 height 19
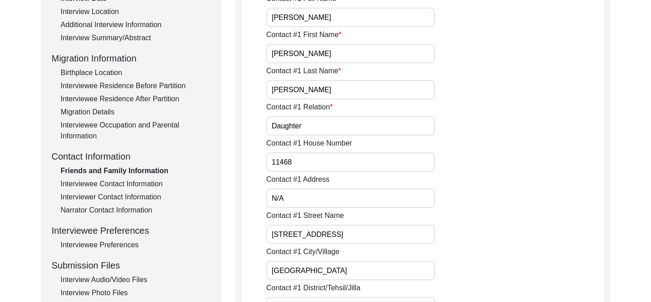
scroll to position [3, 0]
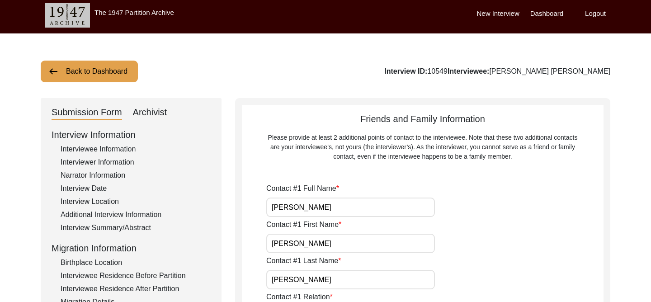
click at [121, 76] on button "Back to Dashboard" at bounding box center [89, 72] width 97 height 22
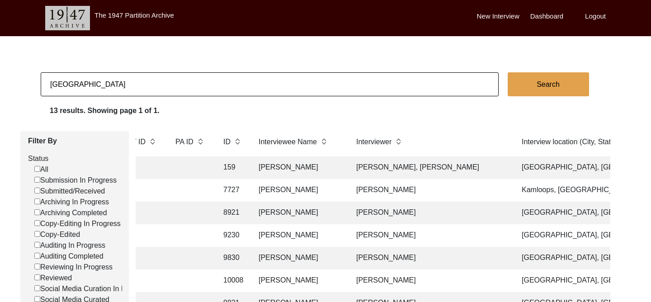
click at [497, 19] on label "Logout" at bounding box center [595, 16] width 21 height 10
